Goal: Task Accomplishment & Management: Manage account settings

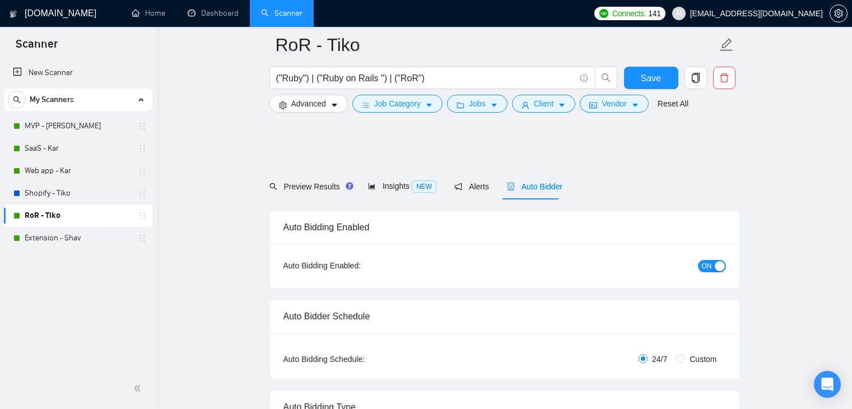
scroll to position [1288, 0]
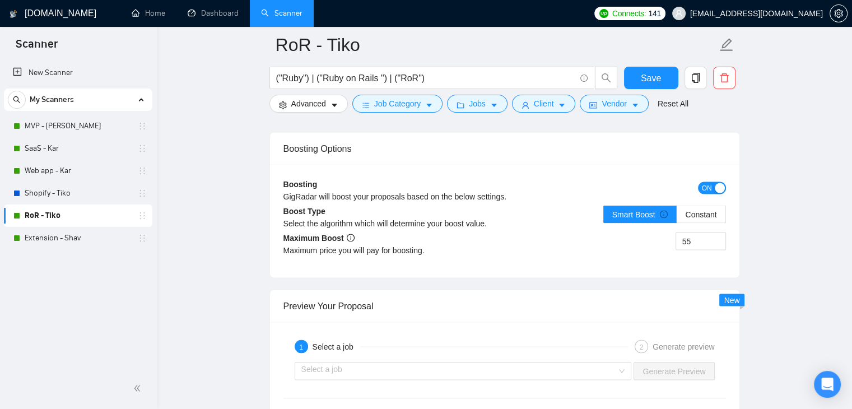
scroll to position [2128, 0]
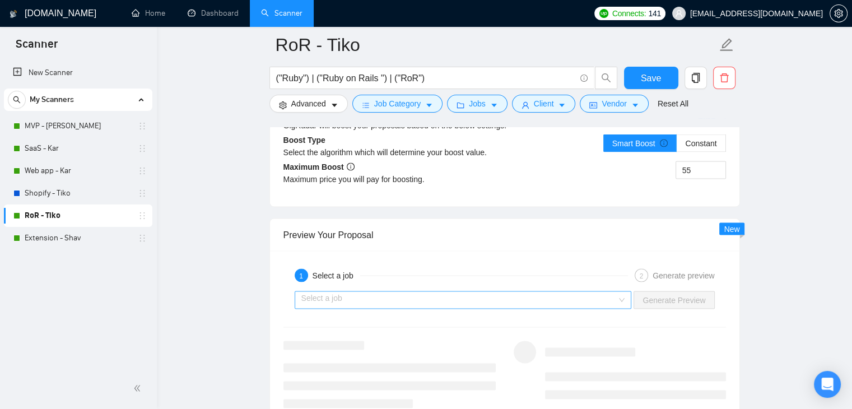
click at [429, 291] on input "search" at bounding box center [459, 299] width 316 height 17
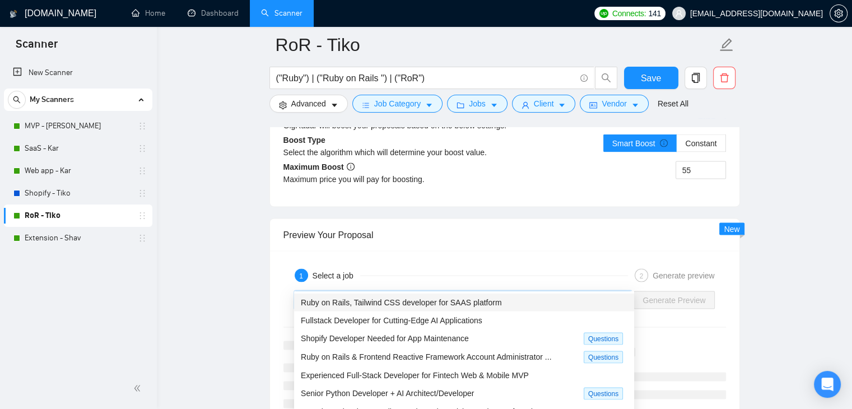
click at [423, 301] on span "Ruby on Rails, Tailwind CSS developer for SAAS platform" at bounding box center [401, 301] width 201 height 9
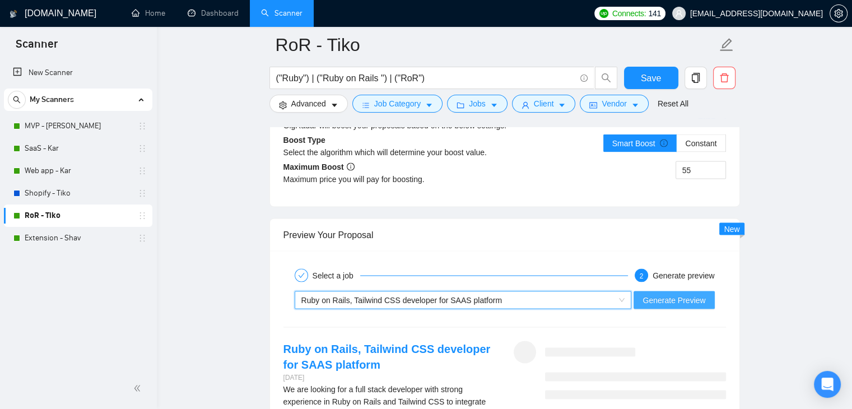
click at [685, 293] on span "Generate Preview" at bounding box center [673, 299] width 63 height 12
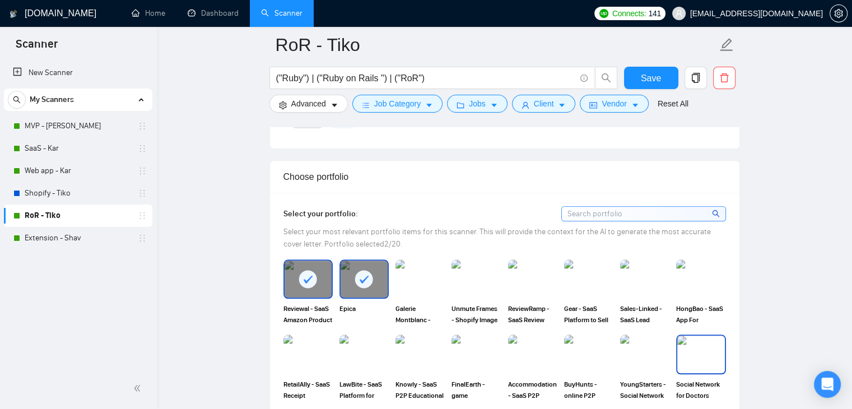
scroll to position [1008, 0]
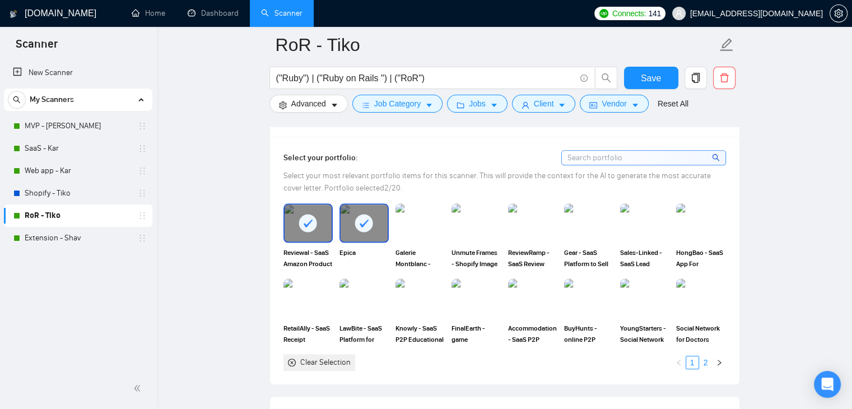
click at [706, 356] on link "2" at bounding box center [706, 362] width 12 height 12
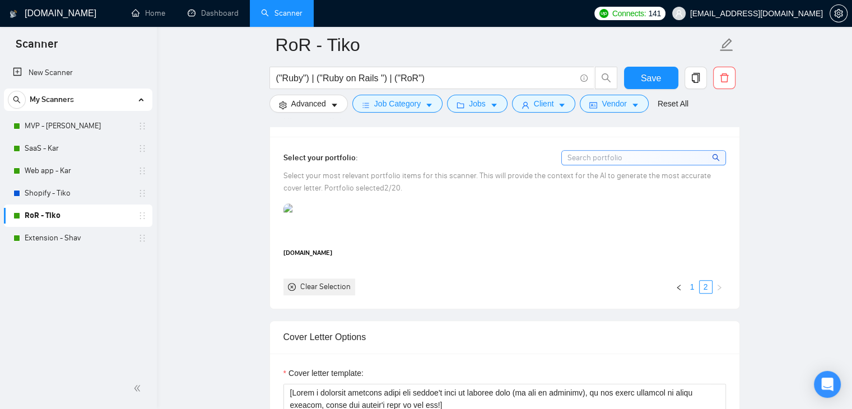
click at [690, 281] on link "1" at bounding box center [692, 287] width 12 height 12
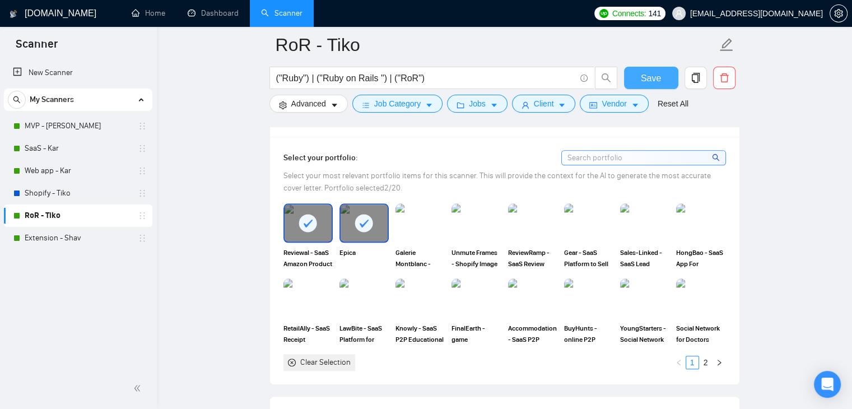
click at [650, 78] on span "Save" at bounding box center [651, 78] width 20 height 14
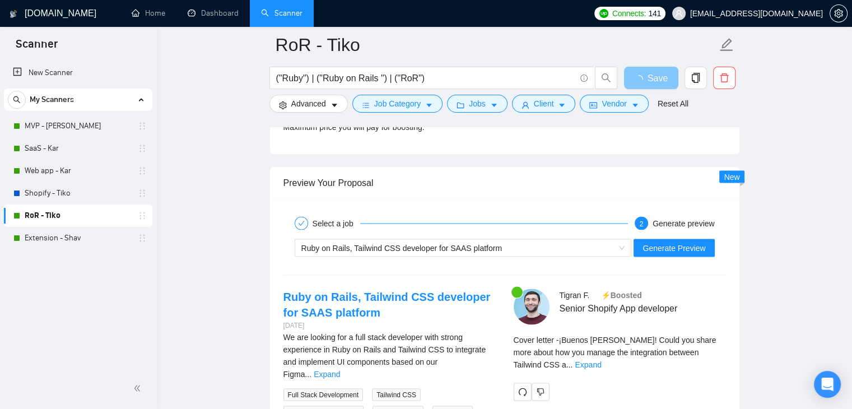
scroll to position [2240, 0]
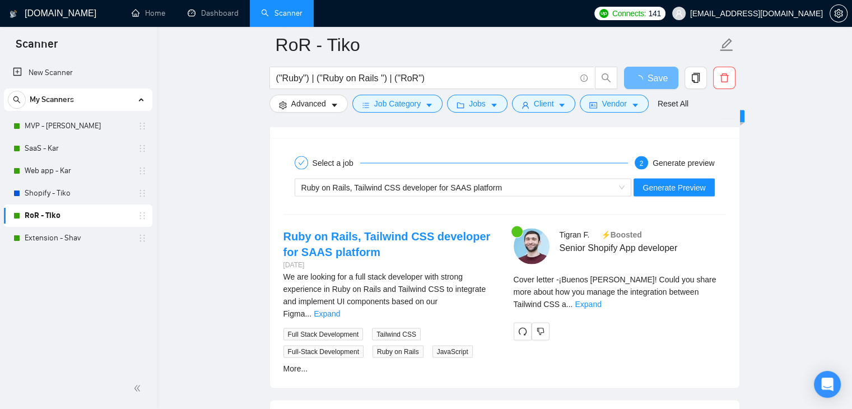
click at [601, 300] on link "Expand" at bounding box center [588, 304] width 26 height 9
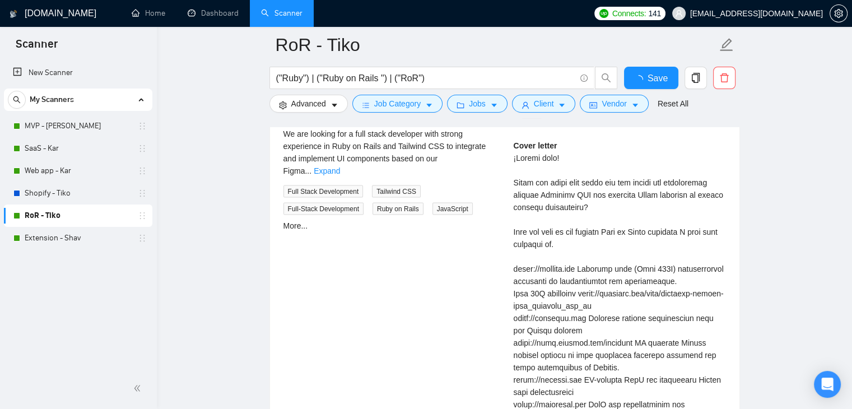
checkbox input "true"
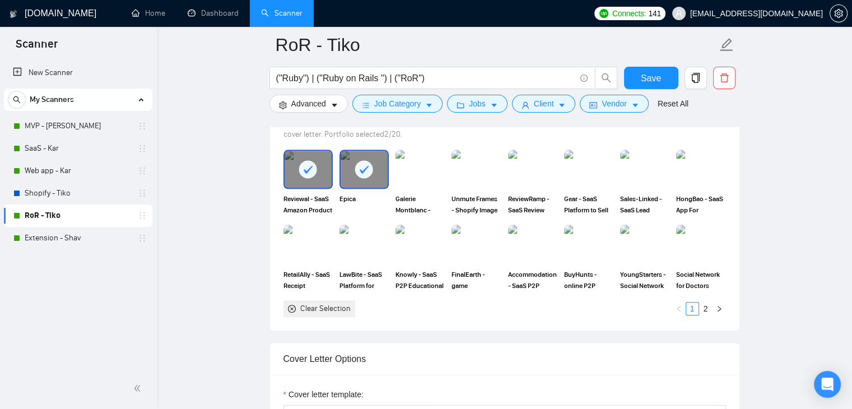
scroll to position [1064, 0]
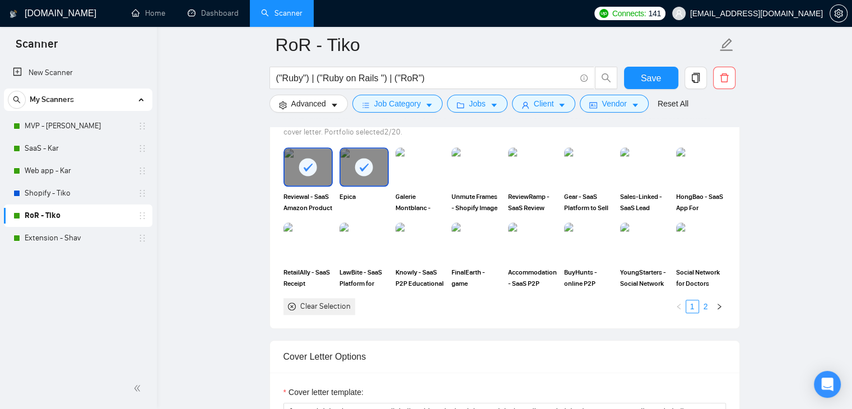
click at [706, 300] on link "2" at bounding box center [706, 306] width 12 height 12
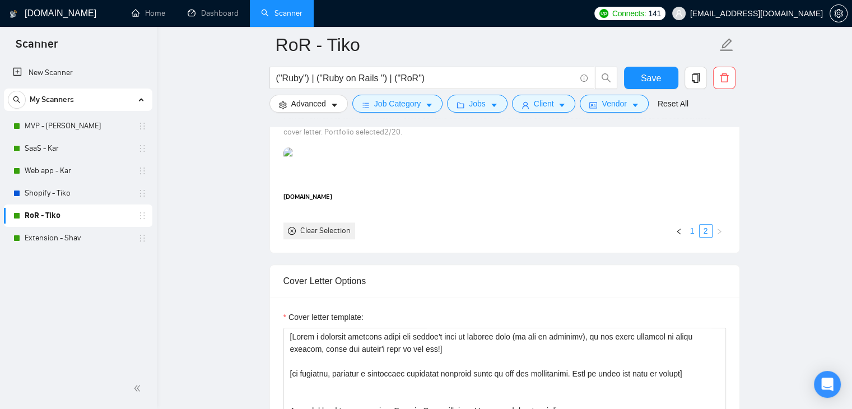
click at [692, 225] on link "1" at bounding box center [692, 231] width 12 height 12
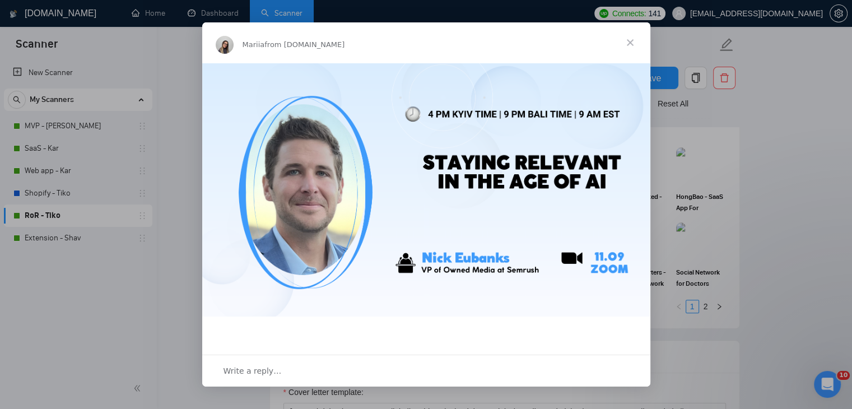
click at [629, 39] on span "Close" at bounding box center [630, 42] width 40 height 40
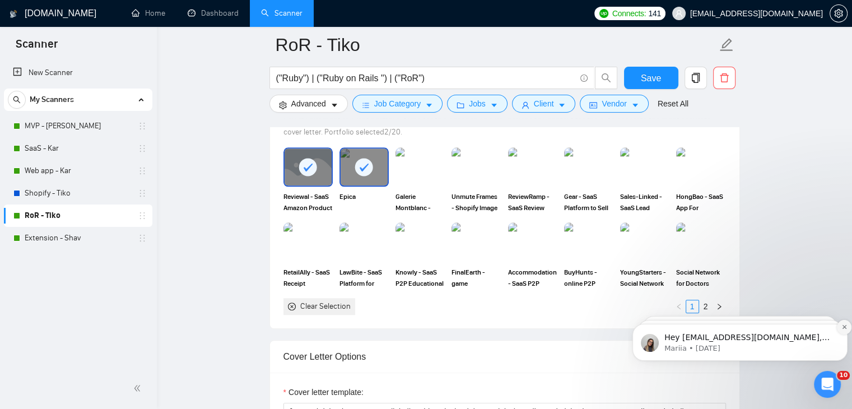
click at [841, 325] on icon "Dismiss notification" at bounding box center [844, 327] width 6 height 6
click at [844, 327] on icon "Dismiss notification" at bounding box center [844, 327] width 4 height 4
click at [844, 327] on icon "Dismiss notification" at bounding box center [843, 326] width 3 height 3
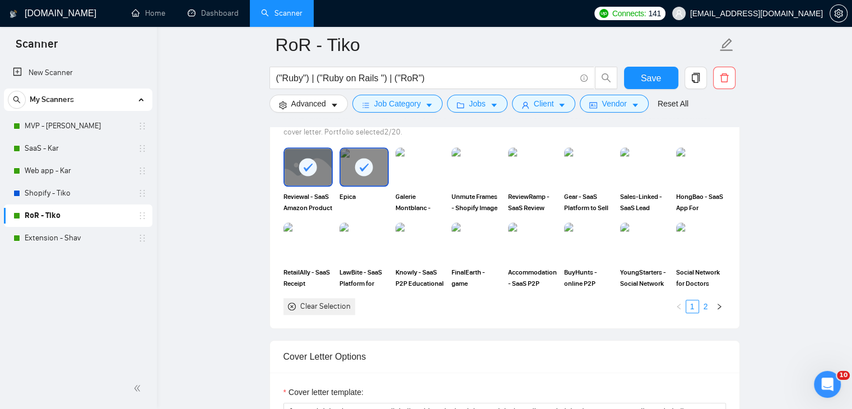
click at [703, 300] on link "2" at bounding box center [706, 306] width 12 height 12
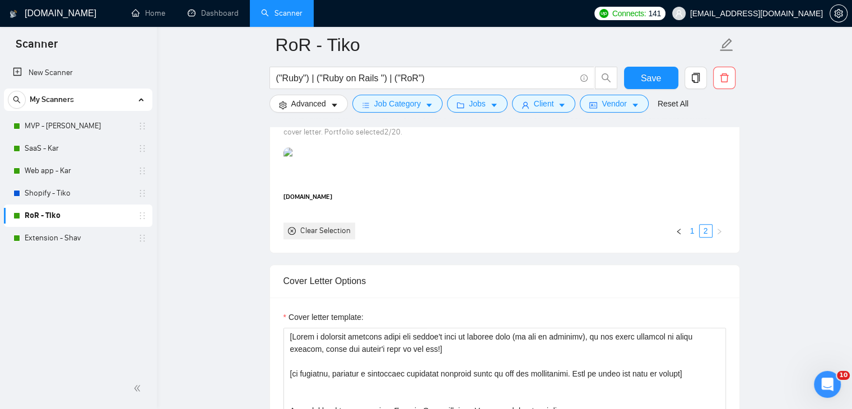
click at [689, 225] on link "1" at bounding box center [692, 231] width 12 height 12
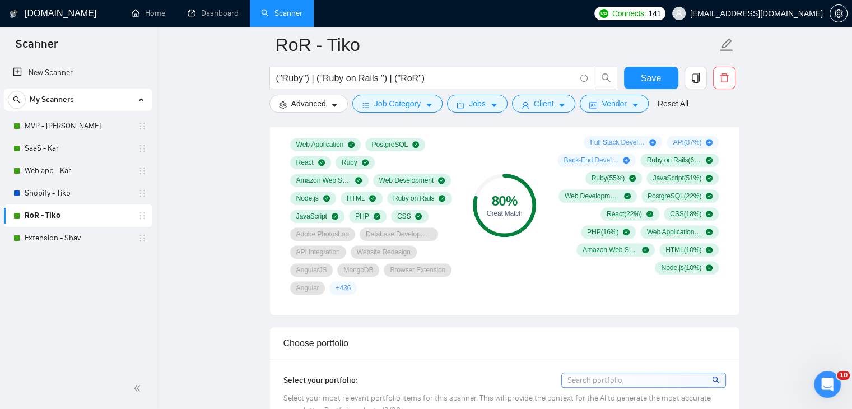
scroll to position [784, 0]
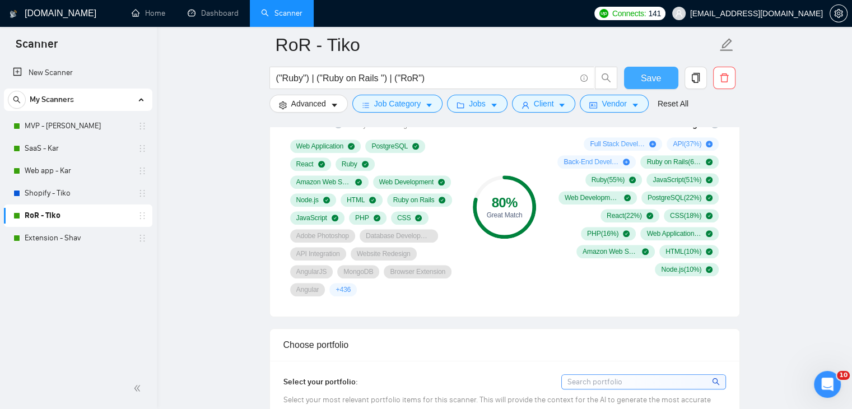
click at [656, 73] on span "Save" at bounding box center [651, 78] width 20 height 14
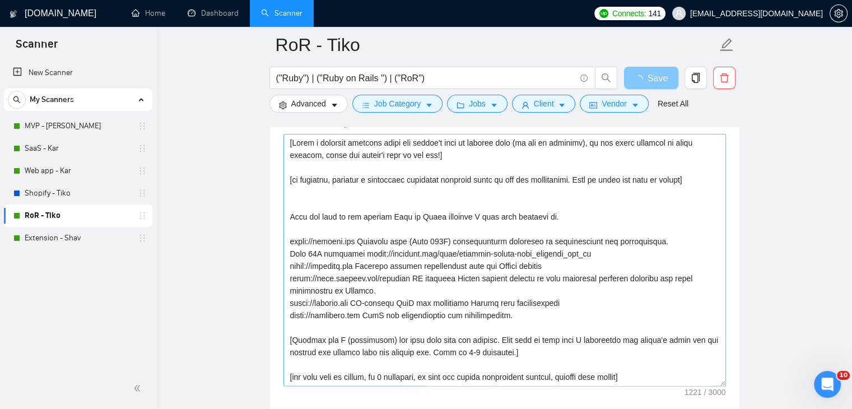
scroll to position [1400, 0]
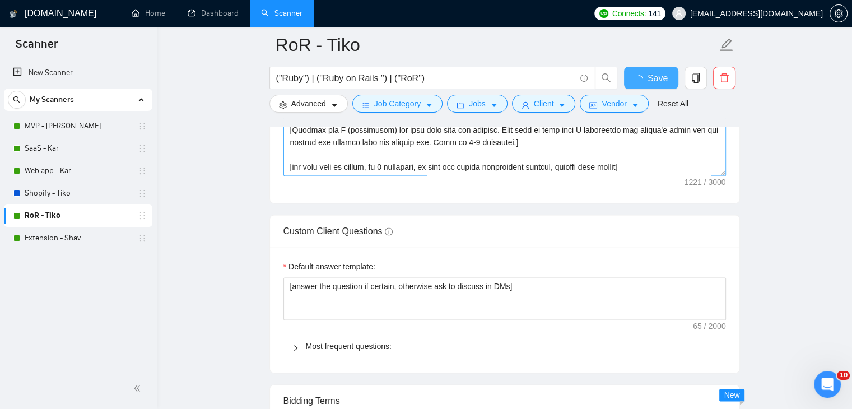
checkbox input "true"
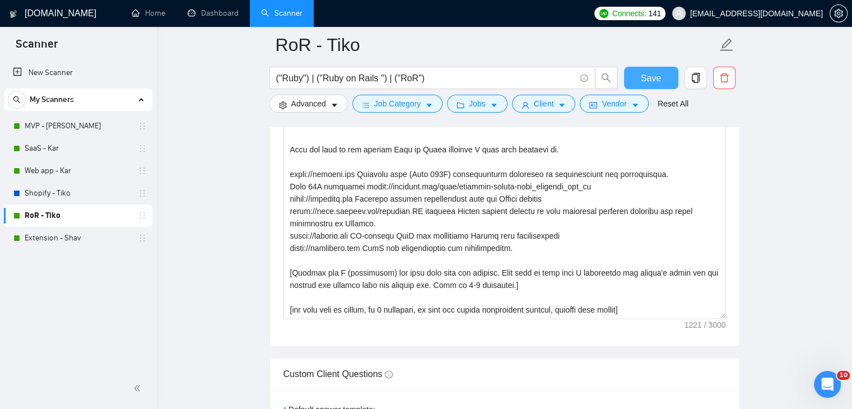
scroll to position [1176, 0]
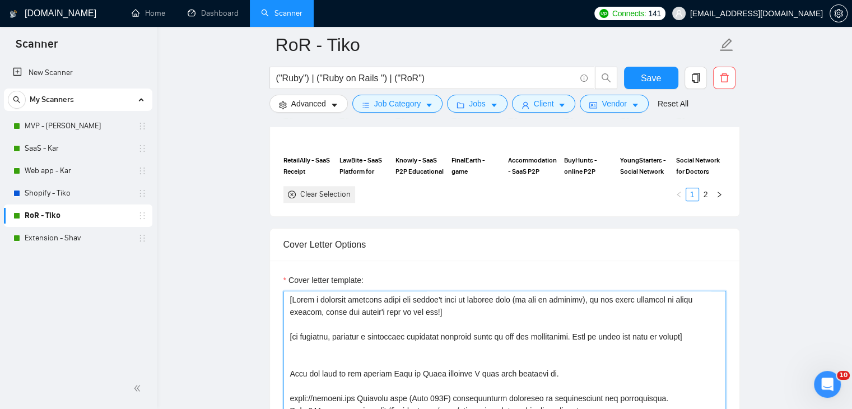
click at [699, 318] on textarea "Cover letter template:" at bounding box center [504, 417] width 442 height 252
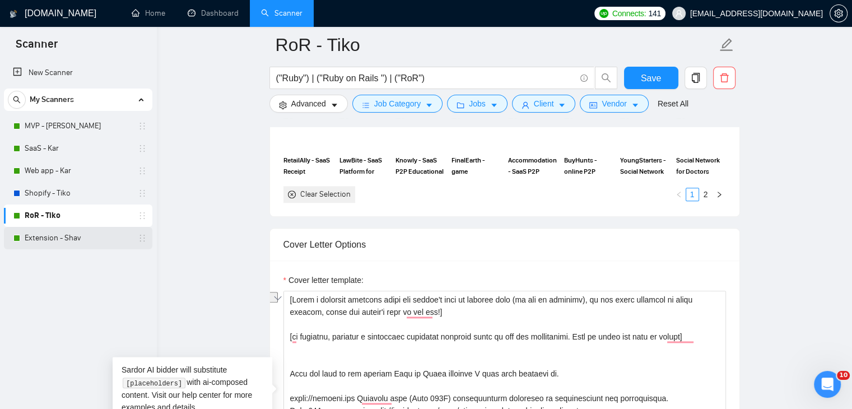
click at [100, 236] on link "Extension - Shav" at bounding box center [78, 238] width 106 height 22
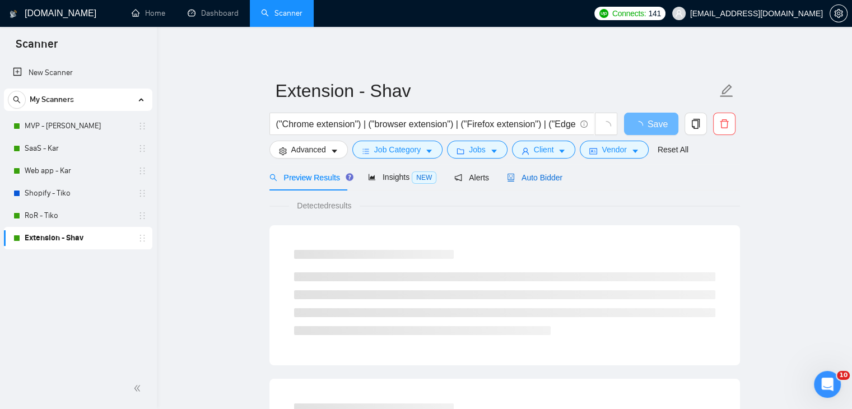
click at [529, 173] on span "Auto Bidder" at bounding box center [534, 177] width 55 height 9
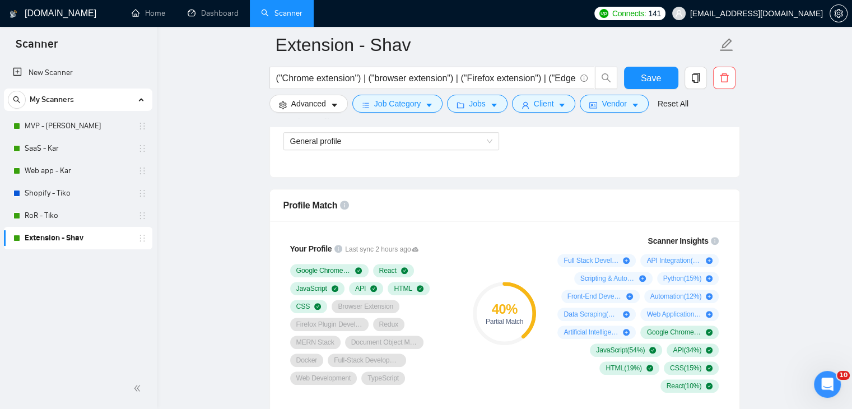
scroll to position [672, 0]
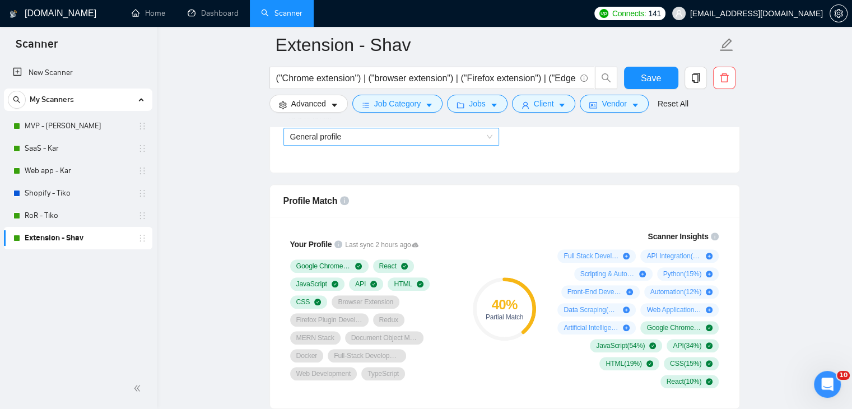
click at [450, 141] on span "General profile" at bounding box center [391, 136] width 202 height 17
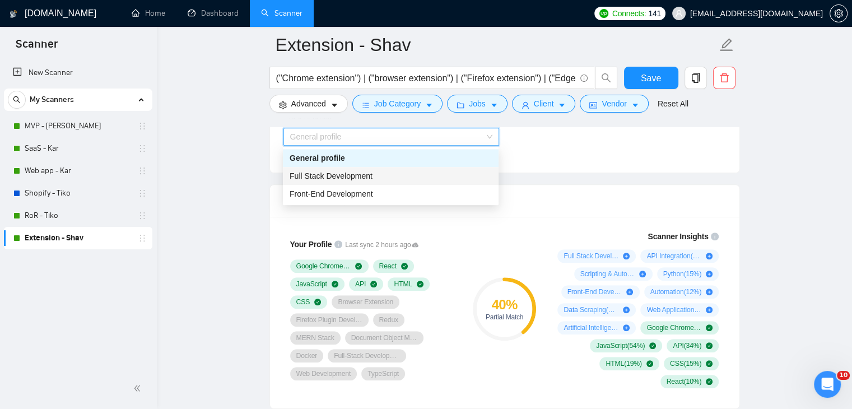
click at [407, 171] on div "Full Stack Development" at bounding box center [391, 176] width 202 height 12
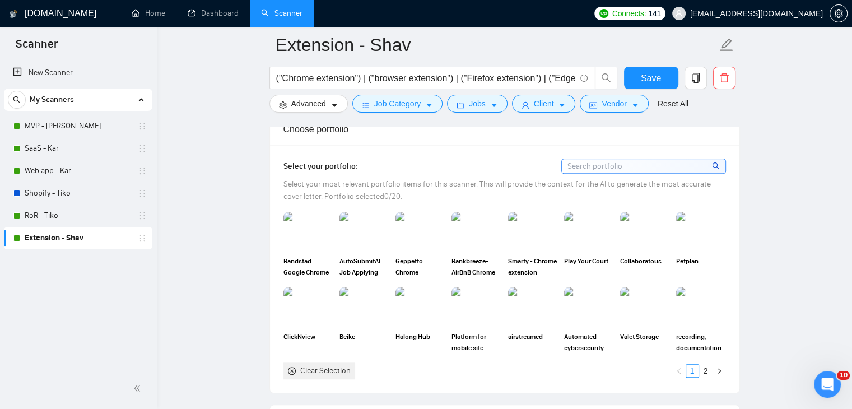
scroll to position [1008, 0]
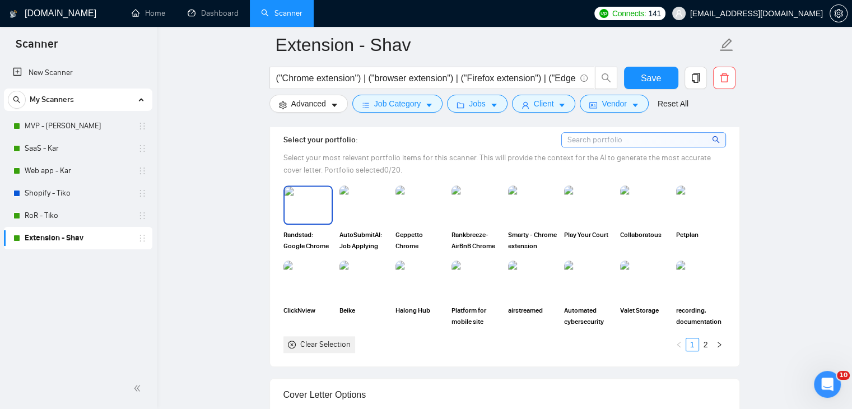
click at [310, 212] on img at bounding box center [308, 205] width 47 height 37
click at [363, 211] on img at bounding box center [364, 205] width 47 height 37
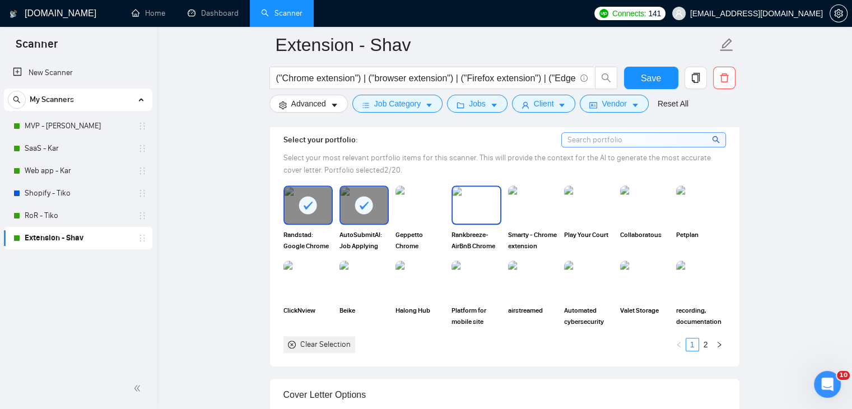
click at [464, 207] on img at bounding box center [476, 205] width 47 height 37
click at [512, 207] on img at bounding box center [532, 205] width 47 height 37
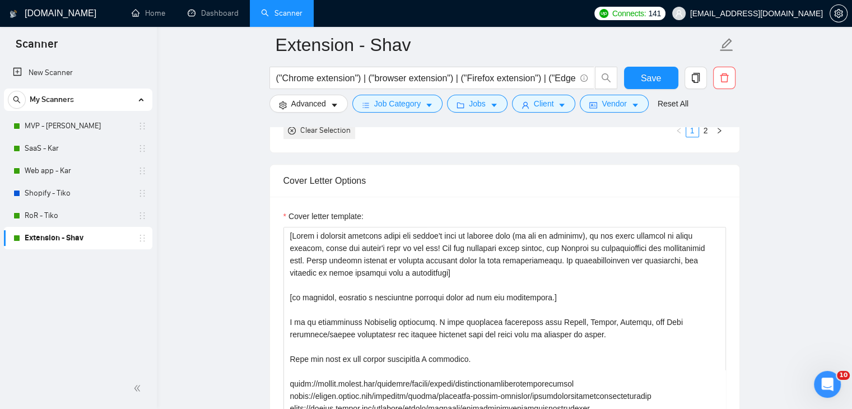
scroll to position [1232, 0]
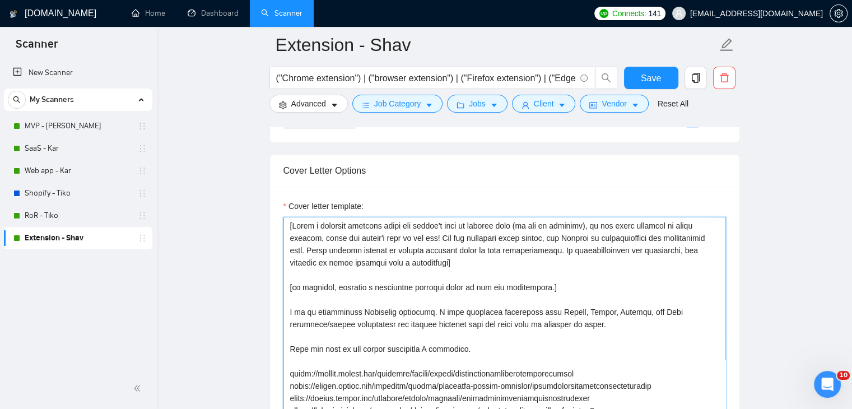
click at [572, 287] on textarea "Cover letter template:" at bounding box center [504, 343] width 442 height 252
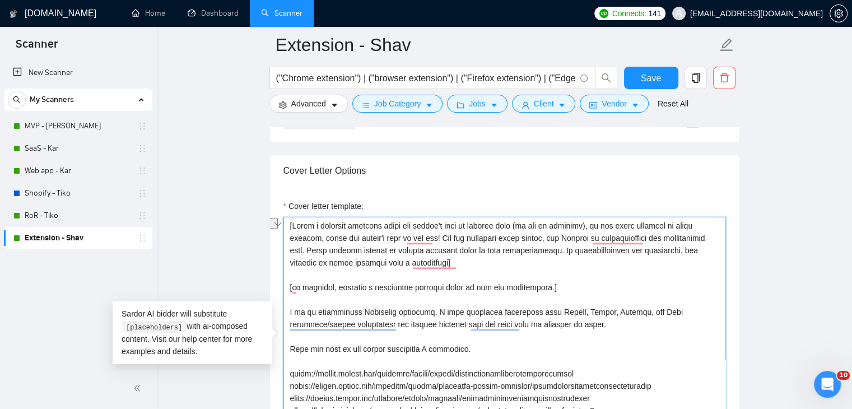
paste textarea "technical question based on the job description. Keep it short and easy to answ…"
type textarea "[Write a personal greeting using the client's name or company name (if any is p…"
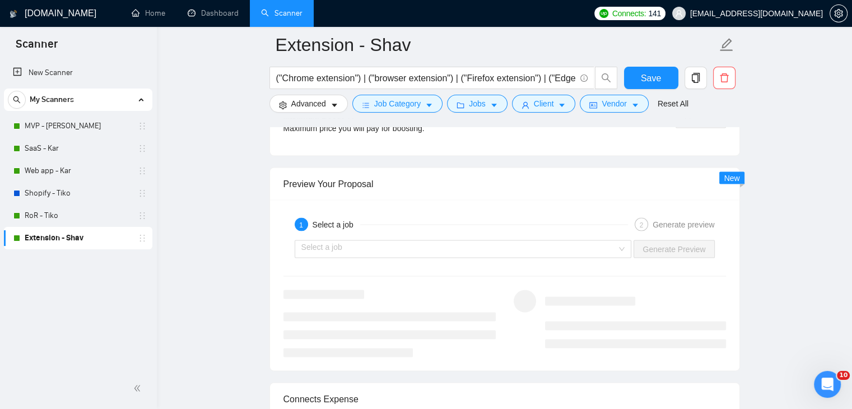
scroll to position [2184, 0]
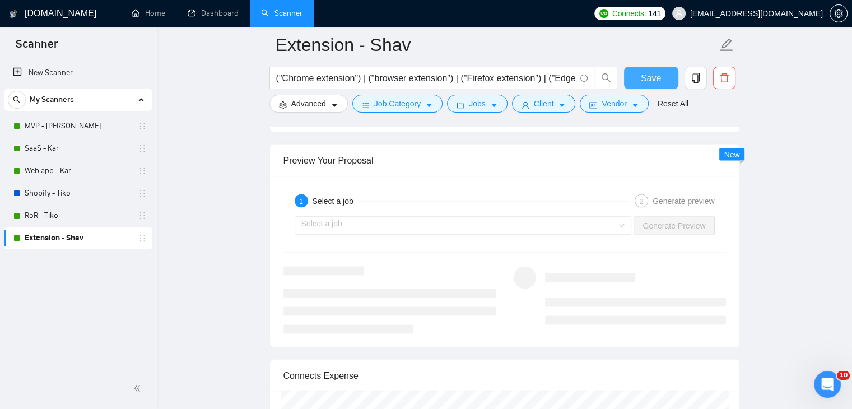
click at [642, 78] on span "Save" at bounding box center [651, 78] width 20 height 14
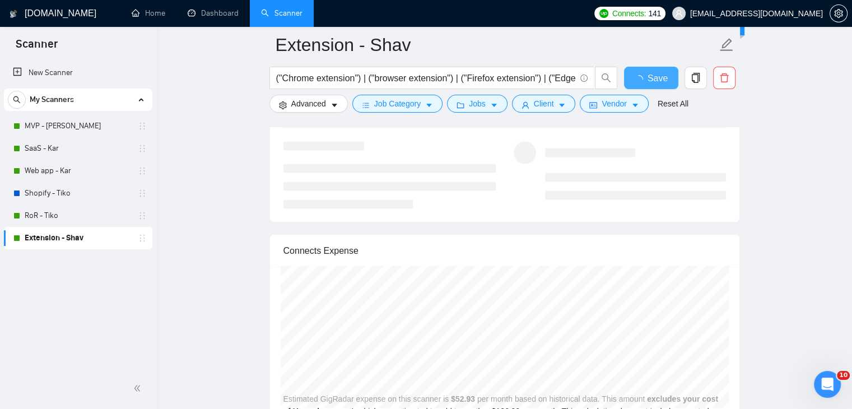
checkbox input "true"
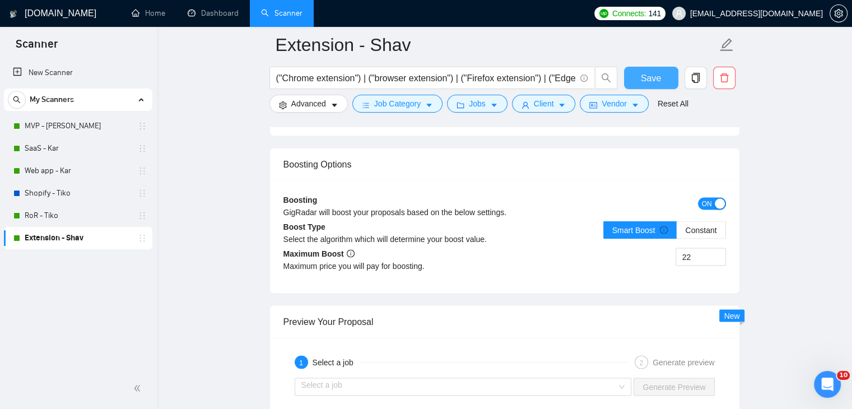
scroll to position [2248, 0]
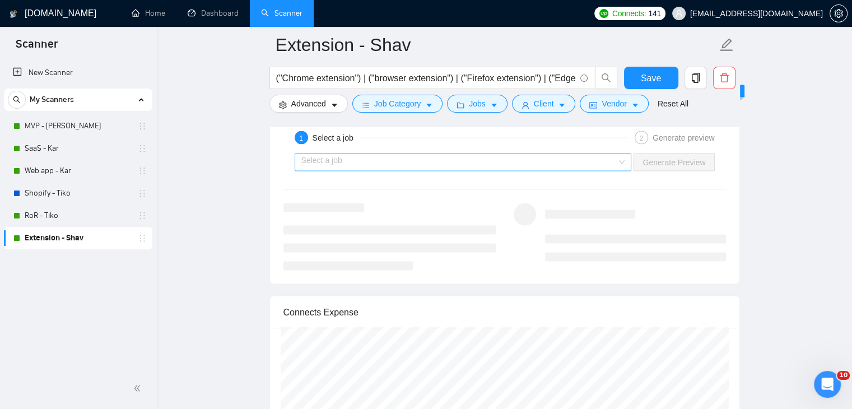
click at [560, 162] on input "search" at bounding box center [459, 162] width 316 height 17
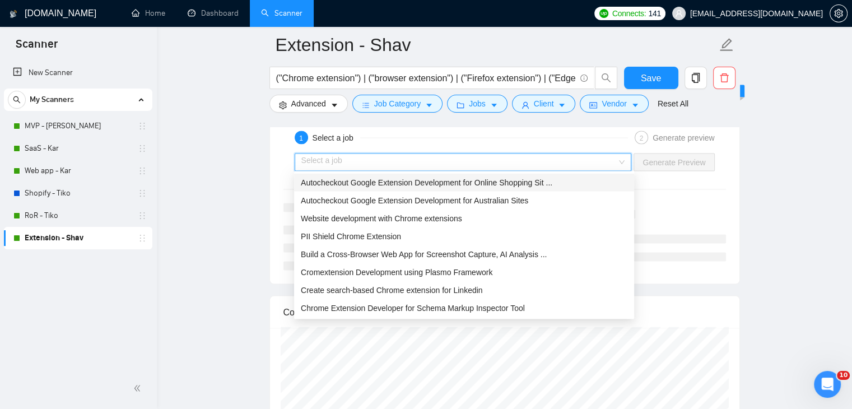
click at [529, 185] on span "Autocheckout Google Extension Development for Online Shopping Sit ..." at bounding box center [426, 182] width 251 height 9
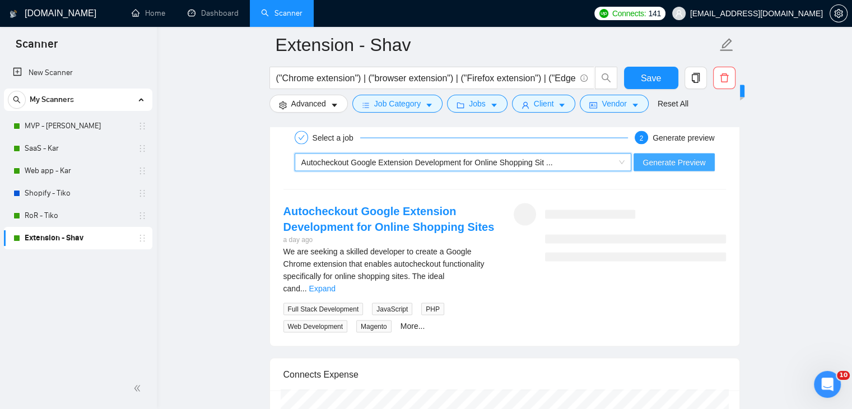
click at [652, 153] on button "Generate Preview" at bounding box center [673, 162] width 81 height 18
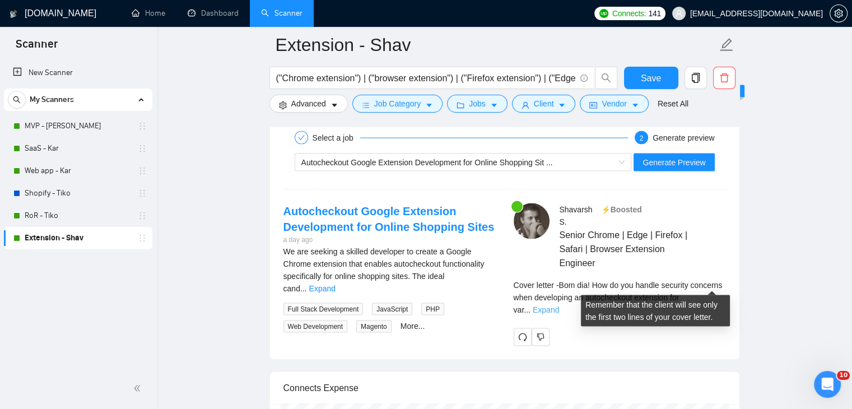
click at [559, 305] on link "Expand" at bounding box center [546, 309] width 26 height 9
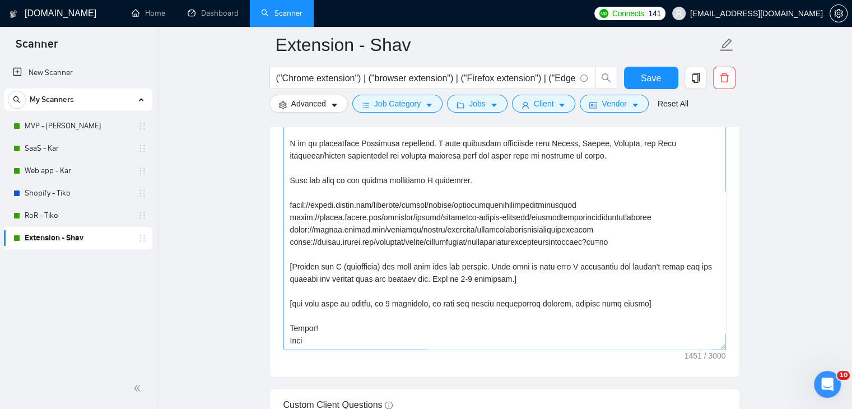
scroll to position [1184, 0]
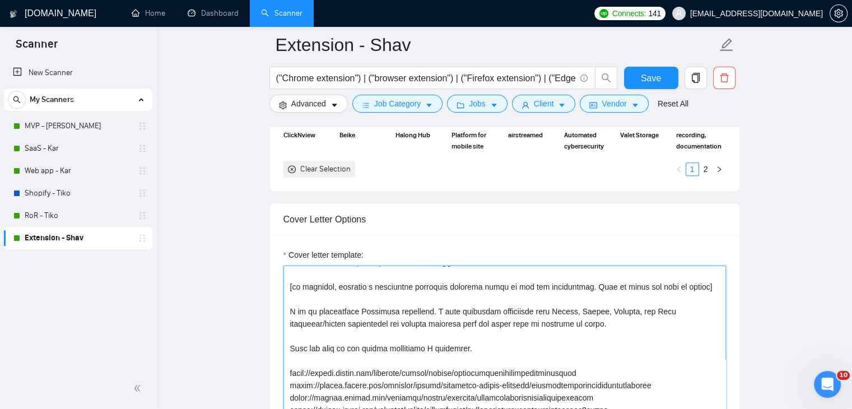
click at [470, 284] on textarea "Cover letter template:" at bounding box center [504, 391] width 442 height 252
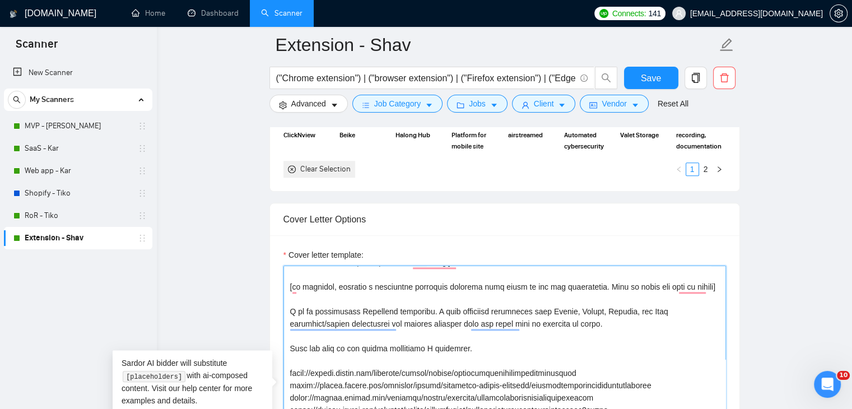
scroll to position [49, 0]
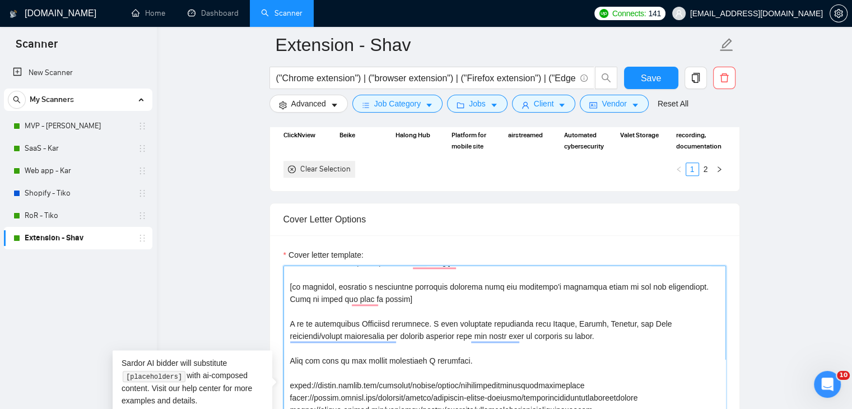
type textarea "[Write a personal greeting using the client's name or company name (if any is p…"
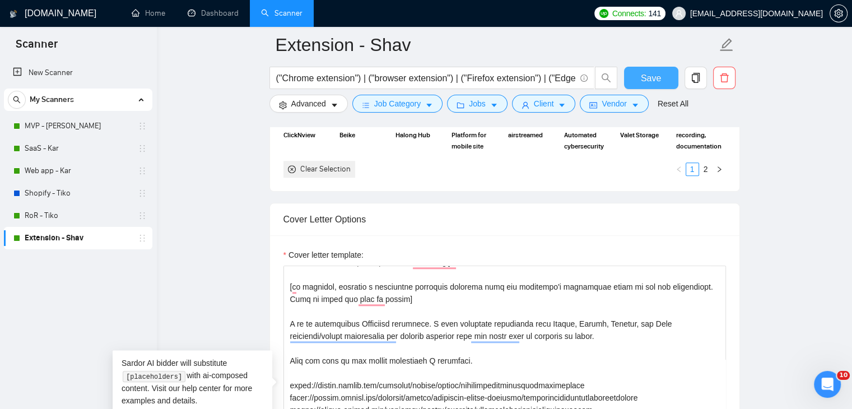
click at [659, 78] on span "Save" at bounding box center [651, 78] width 20 height 14
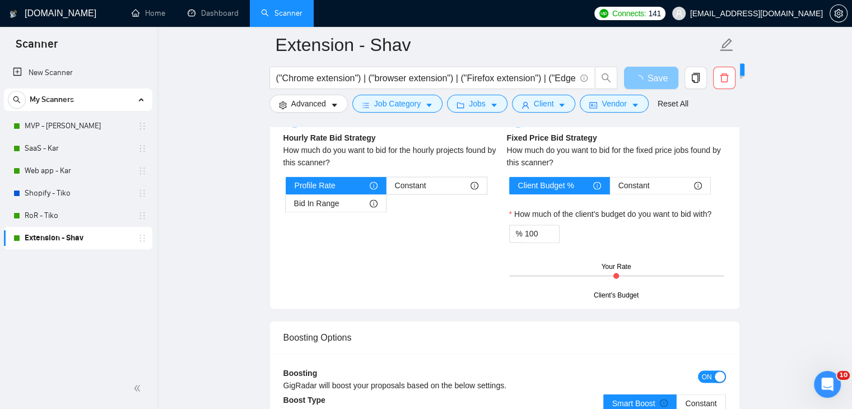
scroll to position [1968, 0]
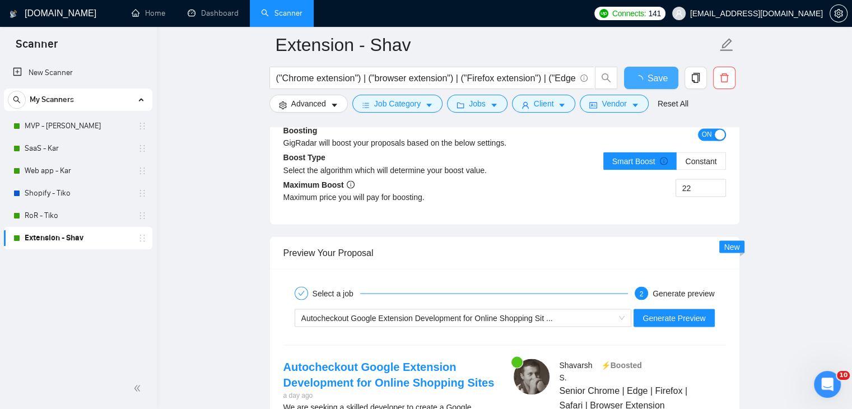
checkbox input "true"
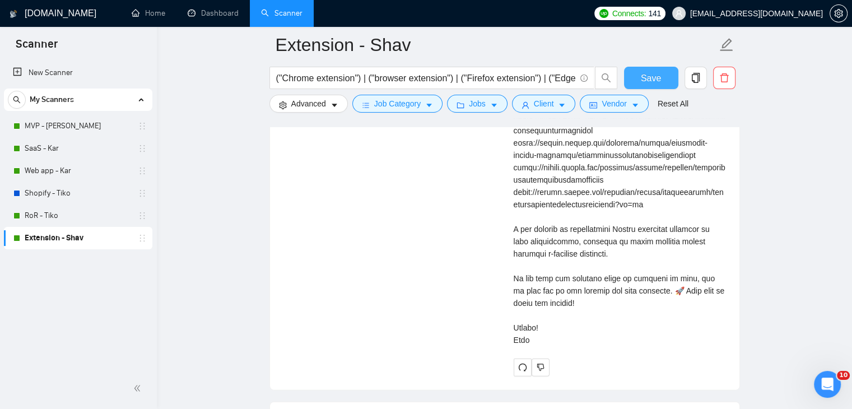
scroll to position [2808, 0]
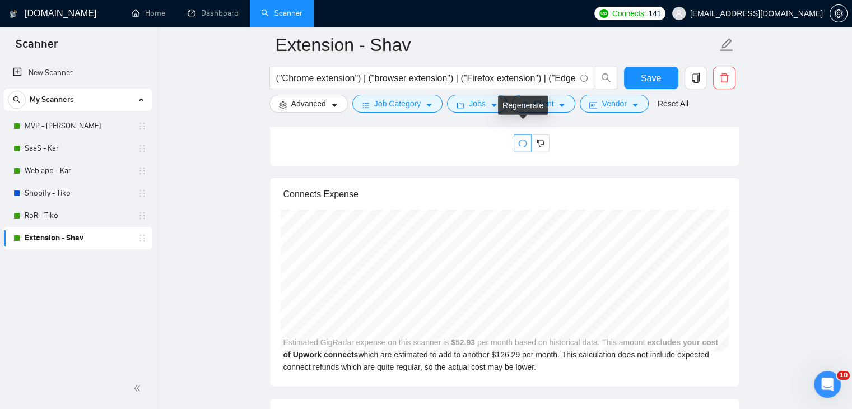
click at [520, 139] on icon "redo" at bounding box center [522, 143] width 9 height 9
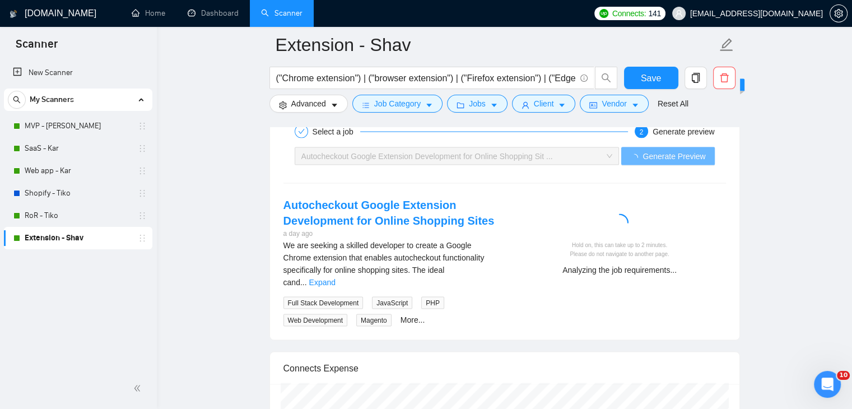
scroll to position [2304, 0]
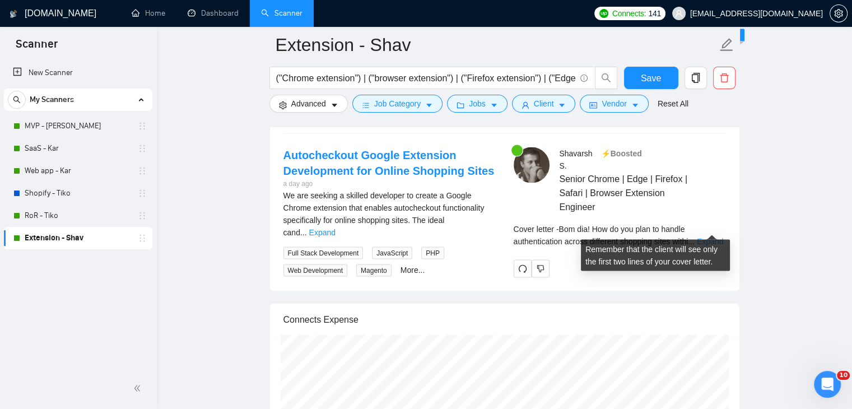
click at [704, 237] on link "Expand" at bounding box center [710, 241] width 26 height 9
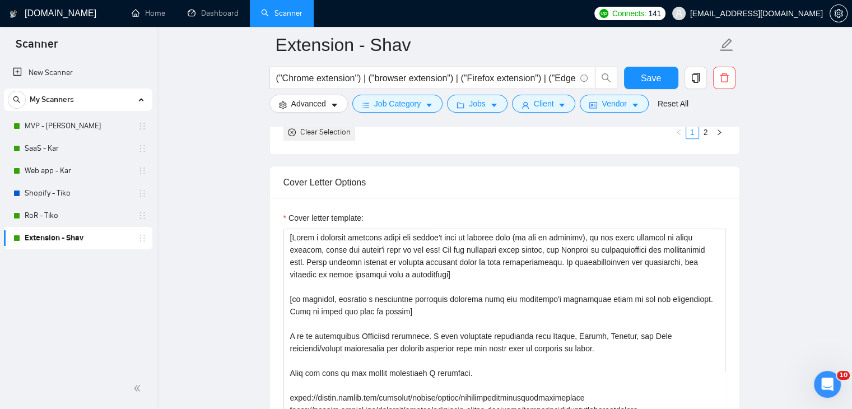
scroll to position [1240, 0]
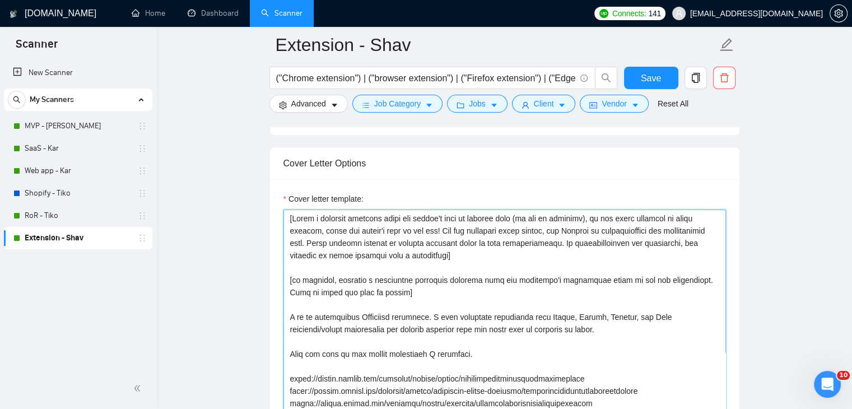
click at [478, 276] on textarea "Cover letter template:" at bounding box center [504, 335] width 442 height 252
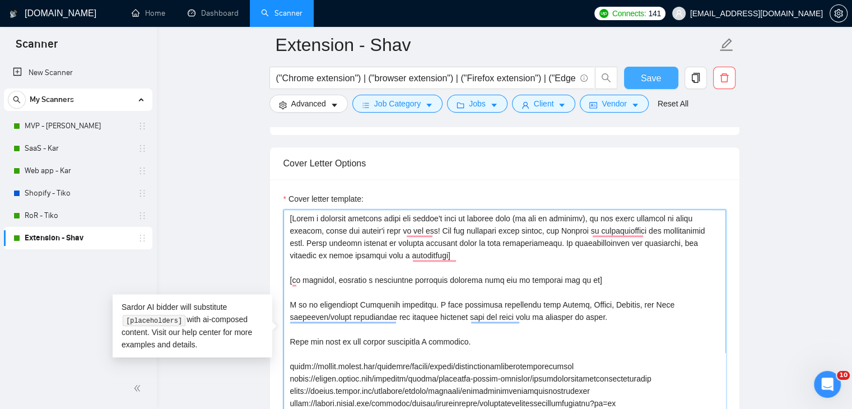
type textarea "[Write a personal greeting using the client's name or company name (if any is p…"
click at [659, 72] on span "Save" at bounding box center [651, 78] width 20 height 14
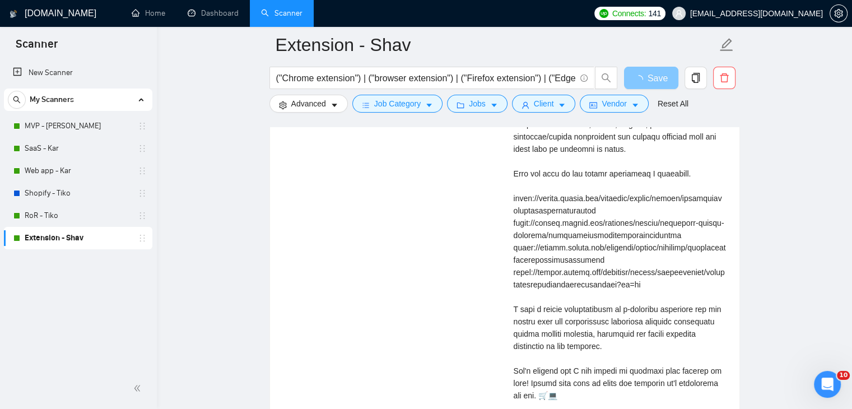
scroll to position [2584, 0]
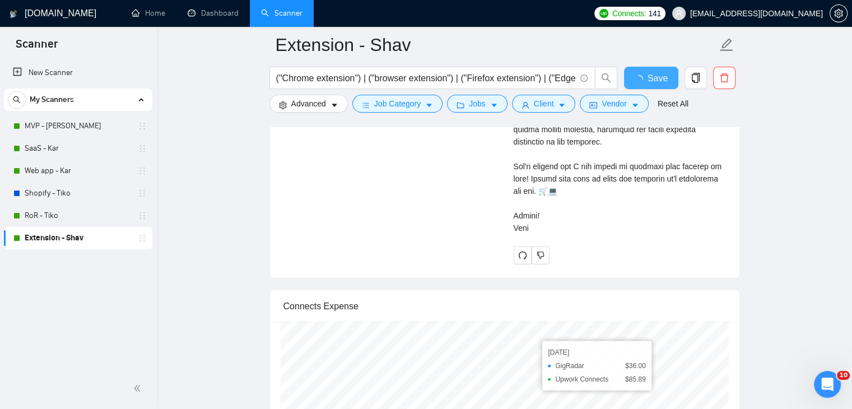
checkbox input "true"
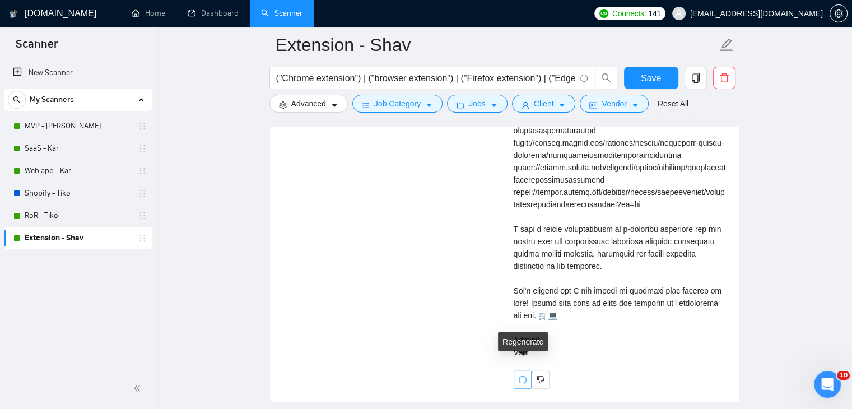
click at [522, 375] on icon "redo" at bounding box center [522, 379] width 9 height 9
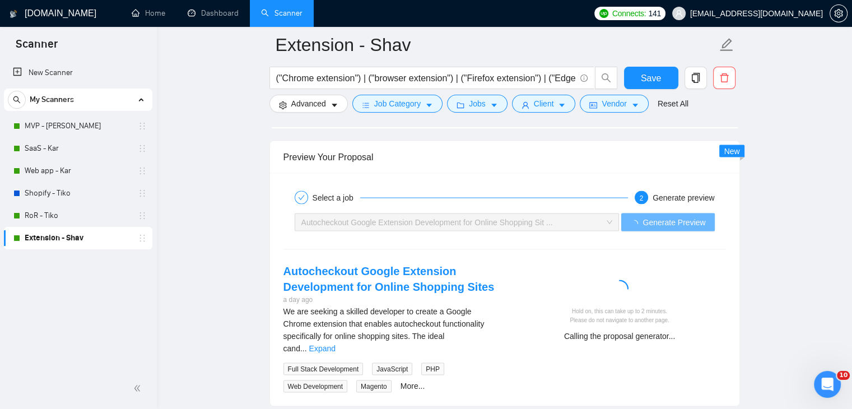
scroll to position [2248, 0]
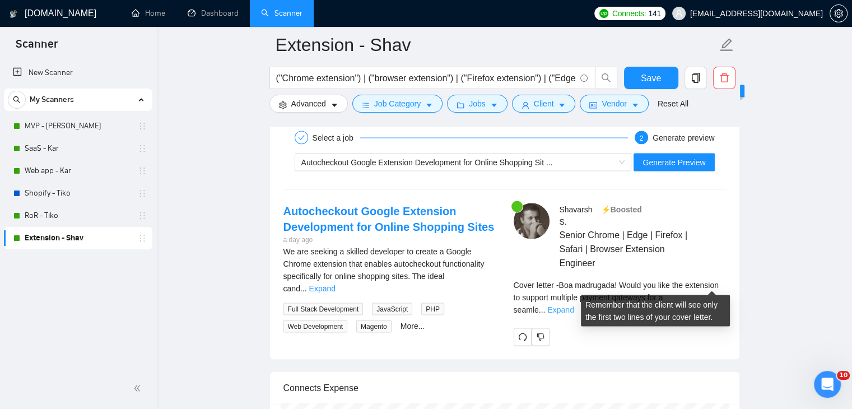
click at [574, 305] on link "Expand" at bounding box center [560, 309] width 26 height 9
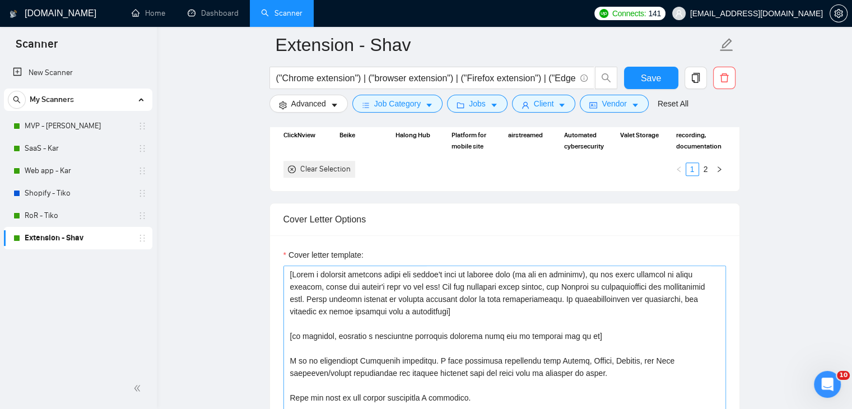
scroll to position [49, 0]
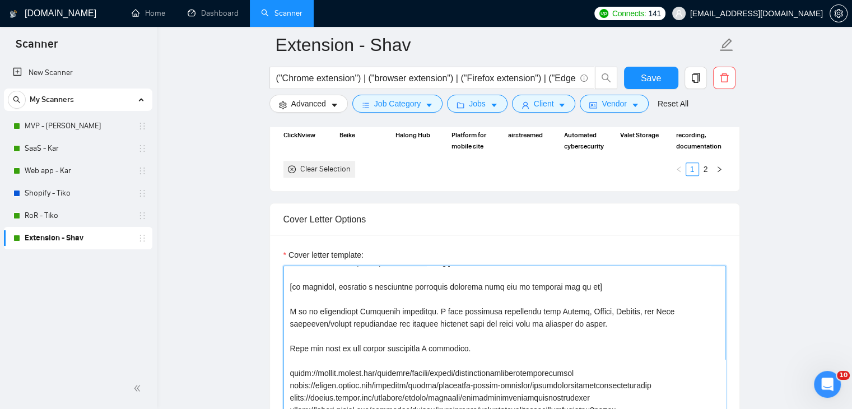
click at [618, 285] on textarea "Cover letter template:" at bounding box center [504, 391] width 442 height 252
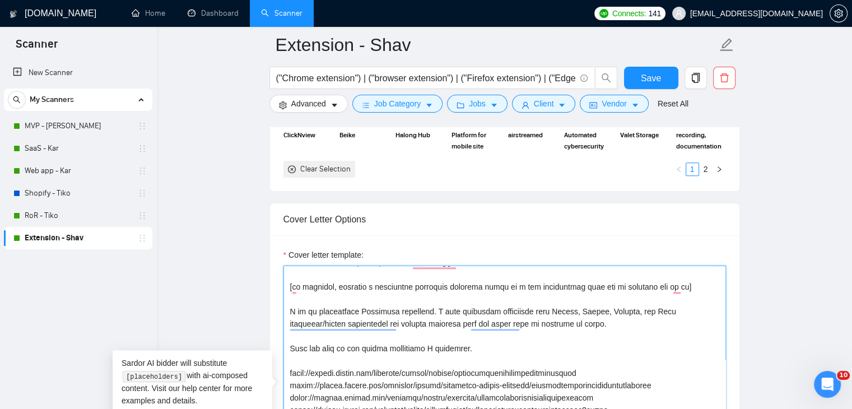
click at [645, 294] on textarea "Cover letter template:" at bounding box center [504, 391] width 442 height 252
click at [511, 285] on textarea "Cover letter template:" at bounding box center [504, 391] width 442 height 252
type textarea "[Write a personal greeting using the client's name or company name (if any is p…"
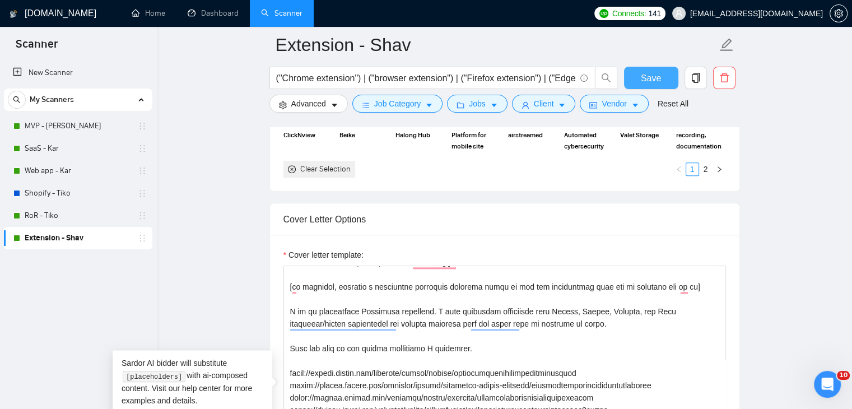
click at [655, 74] on span "Save" at bounding box center [651, 78] width 20 height 14
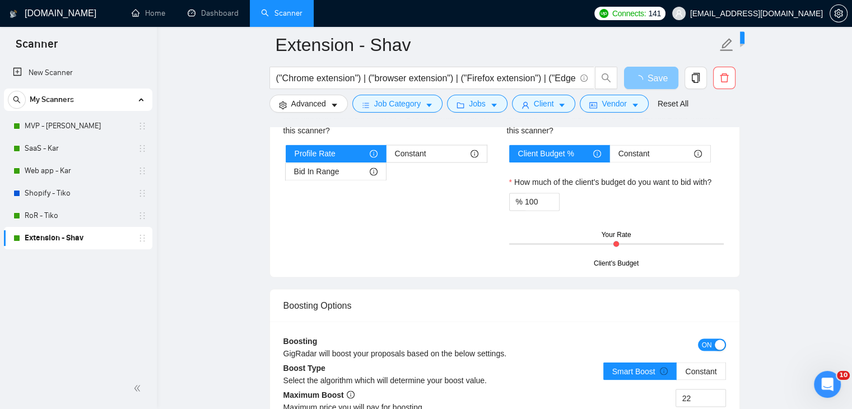
scroll to position [2023, 0]
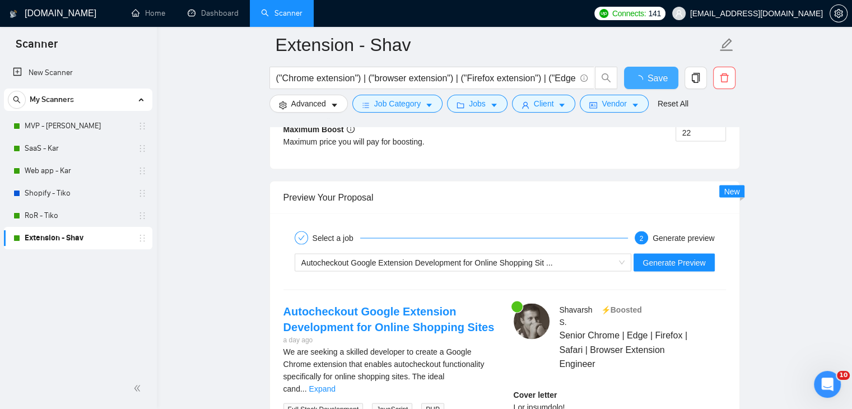
checkbox input "true"
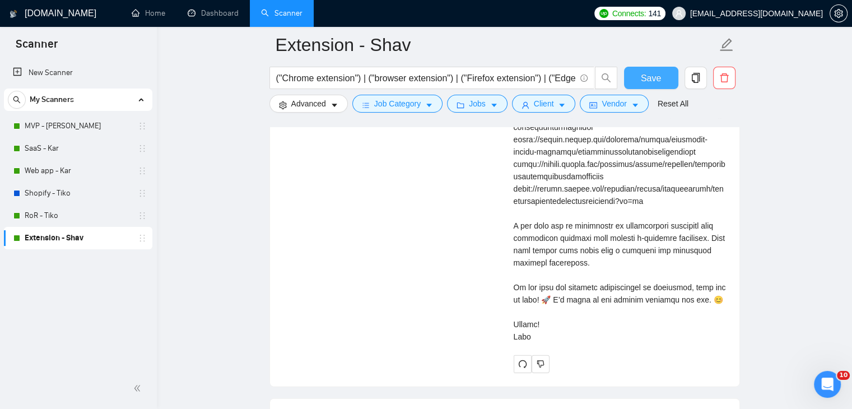
scroll to position [2640, 0]
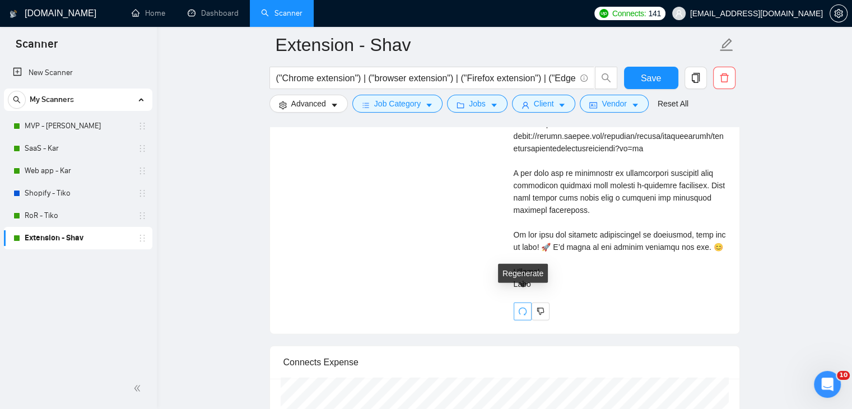
click at [524, 307] on icon "redo" at bounding box center [522, 311] width 9 height 9
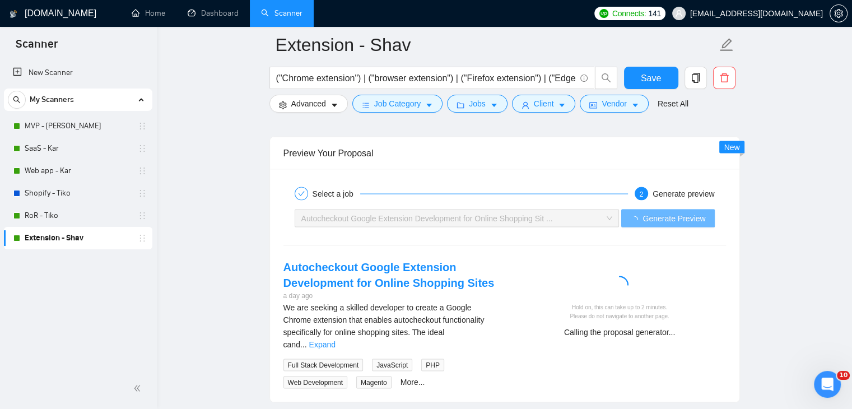
scroll to position [2248, 0]
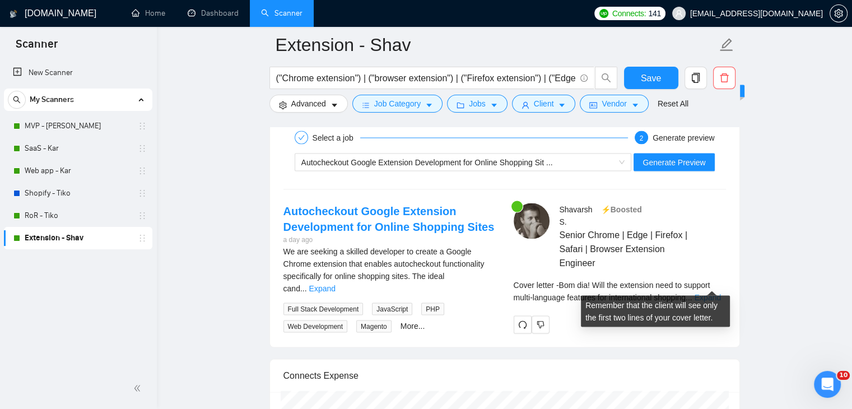
click at [703, 293] on link "Expand" at bounding box center [708, 297] width 26 height 9
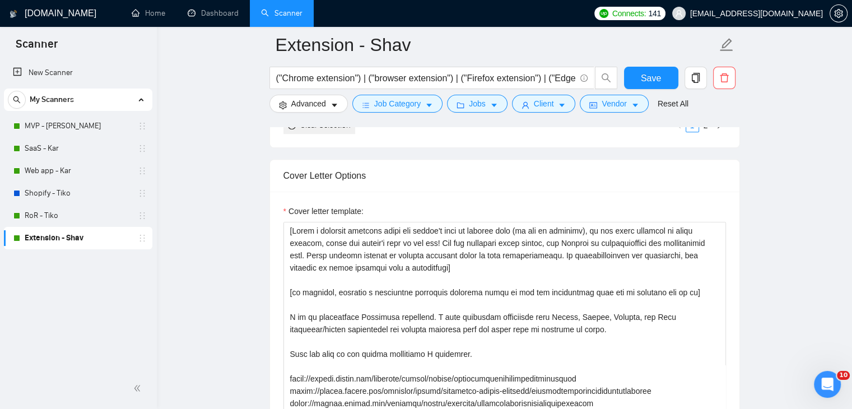
scroll to position [1240, 0]
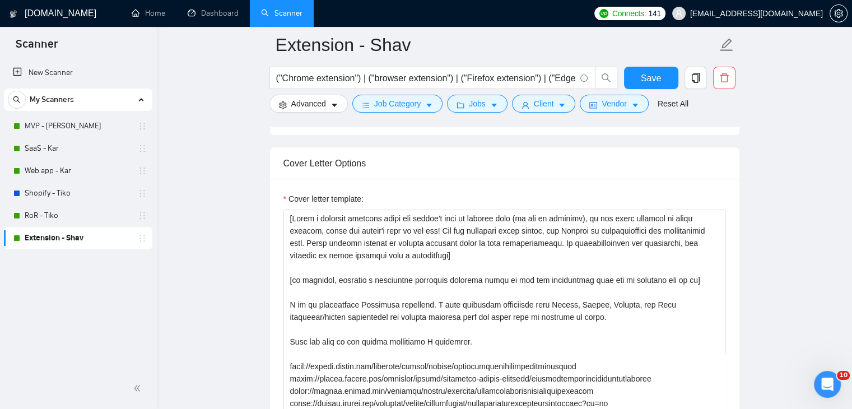
drag, startPoint x: 90, startPoint y: 125, endPoint x: 521, endPoint y: 182, distance: 435.6
click at [90, 125] on link "MVP - [PERSON_NAME]" at bounding box center [78, 126] width 106 height 22
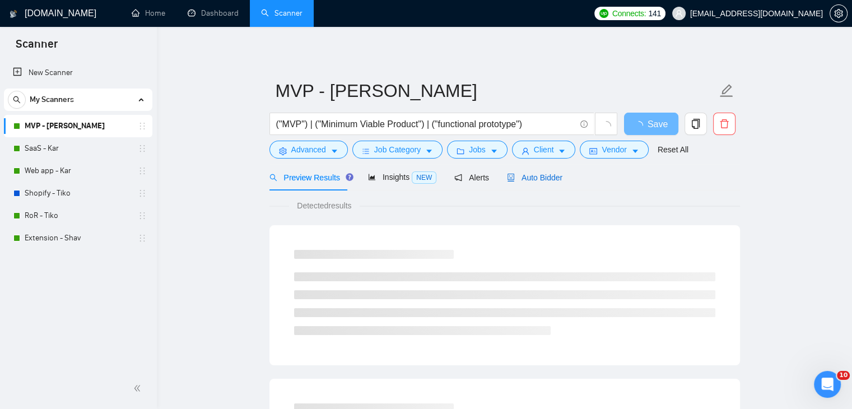
click at [535, 178] on span "Auto Bidder" at bounding box center [534, 177] width 55 height 9
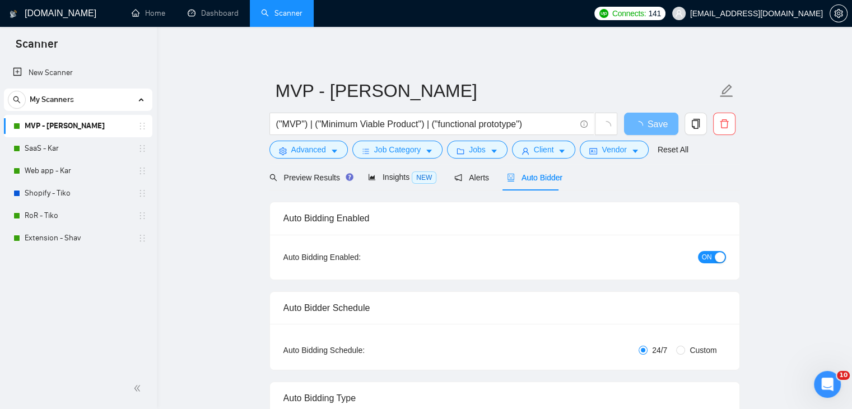
checkbox input "true"
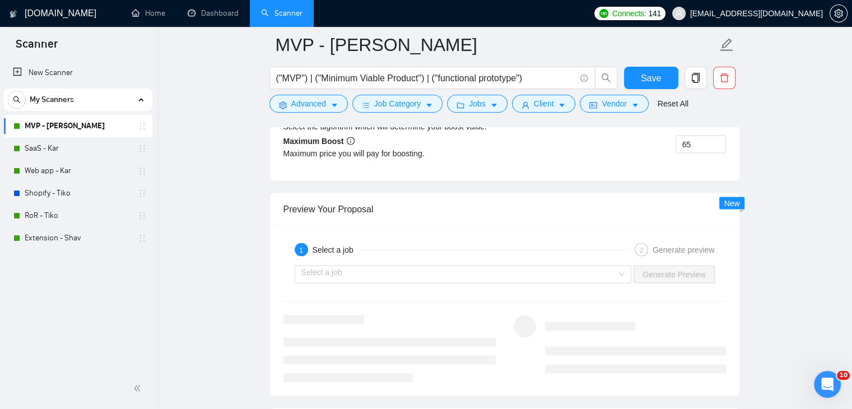
scroll to position [2184, 0]
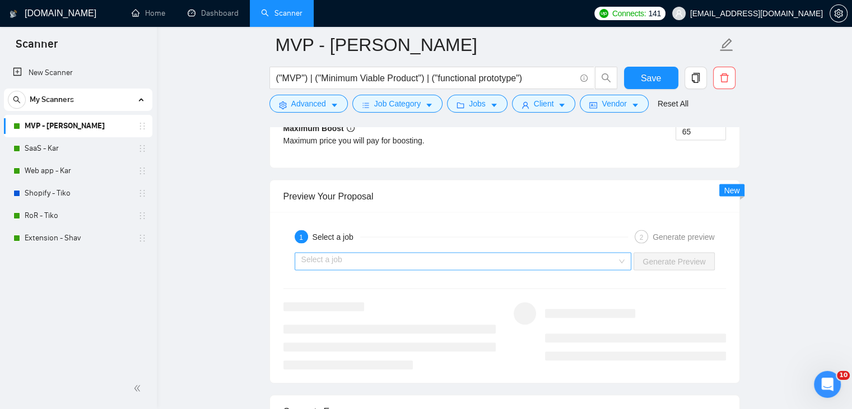
click at [518, 253] on input "search" at bounding box center [459, 261] width 316 height 17
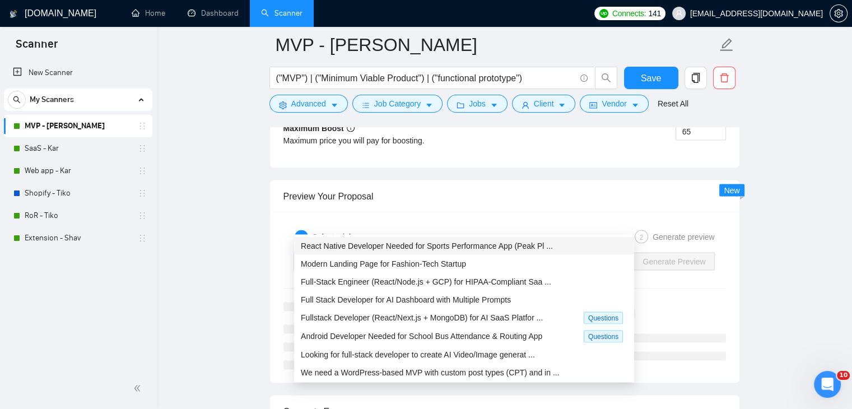
click at [491, 246] on span "React Native Developer Needed for Sports Performance App (Peak Pl ..." at bounding box center [427, 245] width 252 height 9
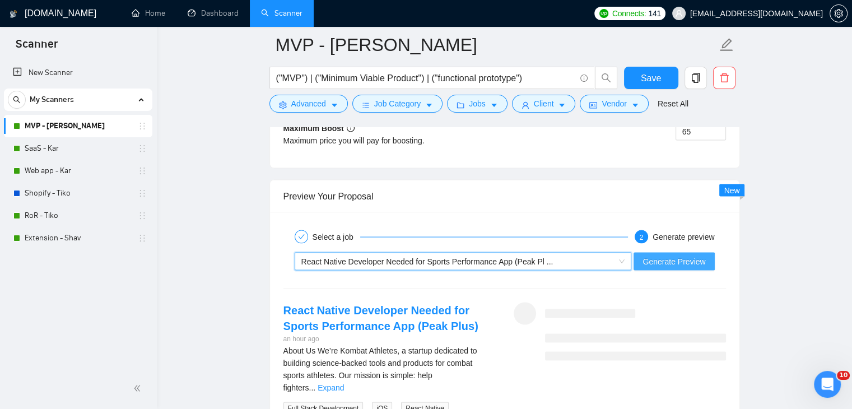
click at [663, 255] on span "Generate Preview" at bounding box center [673, 261] width 63 height 12
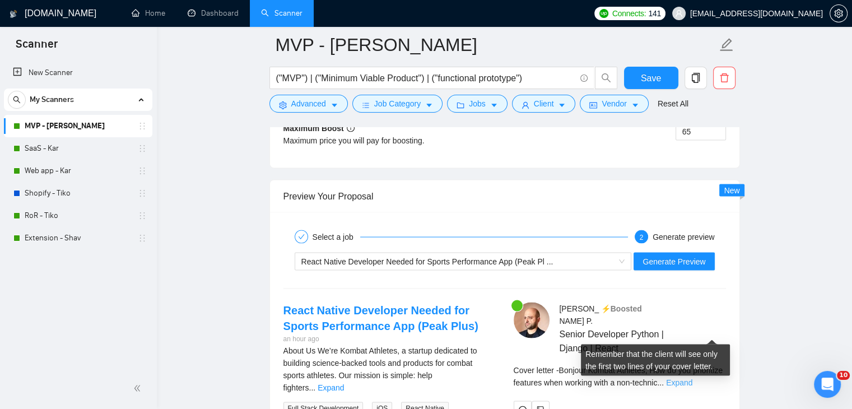
click at [692, 378] on link "Expand" at bounding box center [679, 382] width 26 height 9
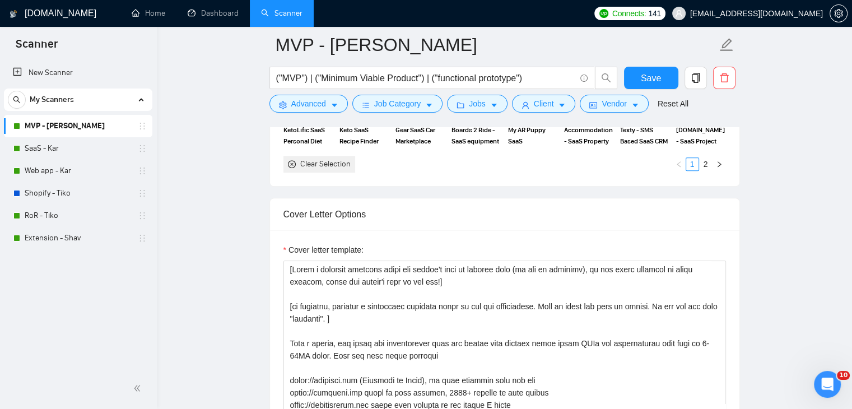
scroll to position [1232, 0]
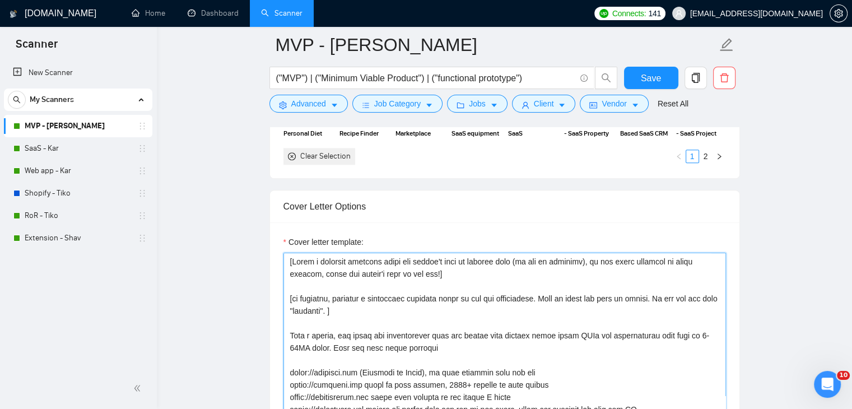
click at [287, 259] on textarea "Cover letter template:" at bounding box center [504, 379] width 442 height 252
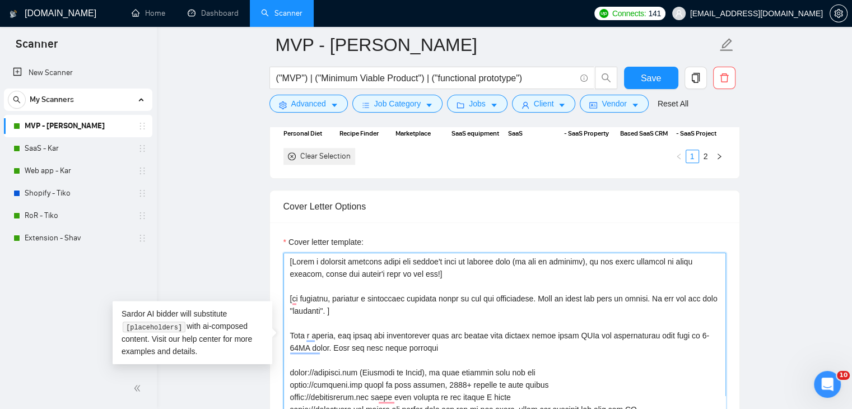
paste textarea "Full Stack Chrome extension developer"
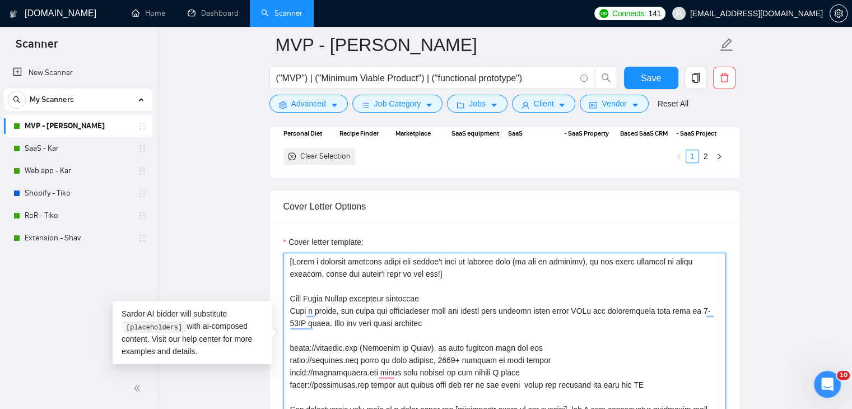
type textarea "[Write a personal greeting using the client's name or company name (if any is p…"
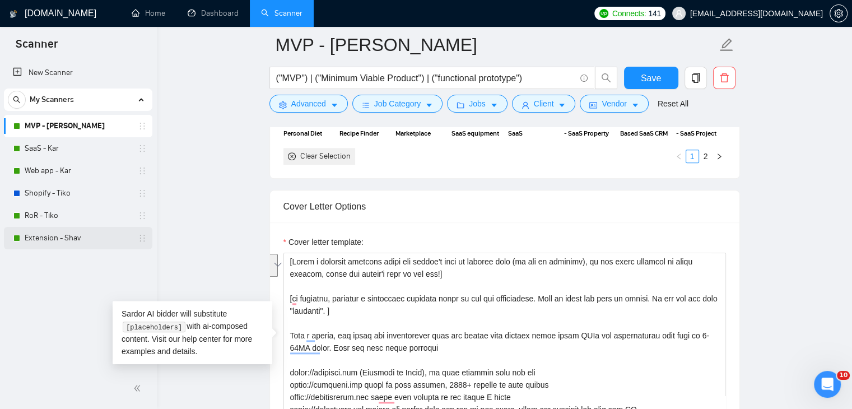
click at [70, 241] on link "Extension - Shav" at bounding box center [78, 238] width 106 height 22
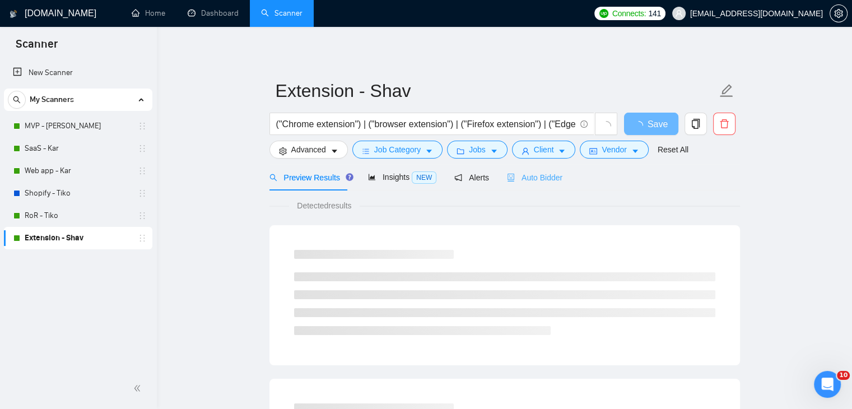
click at [525, 184] on div "Auto Bidder" at bounding box center [534, 177] width 55 height 26
click at [527, 182] on div "Auto Bidder" at bounding box center [534, 177] width 55 height 12
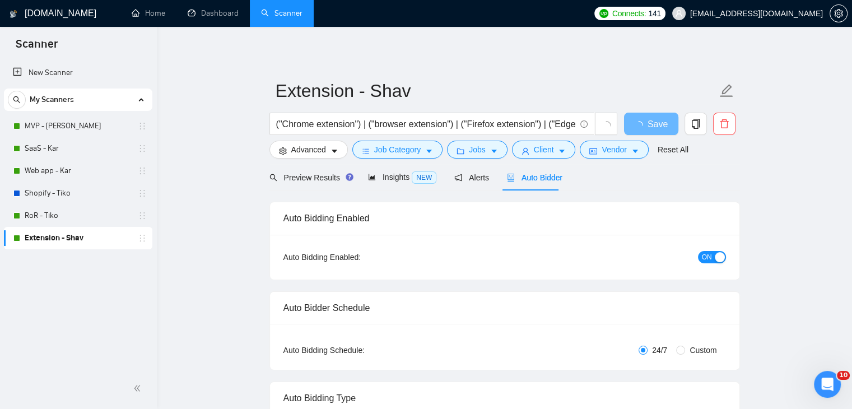
checkbox input "true"
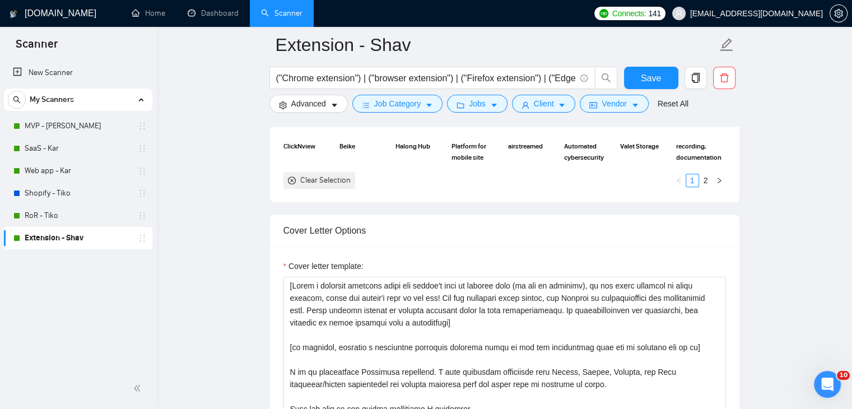
scroll to position [1232, 0]
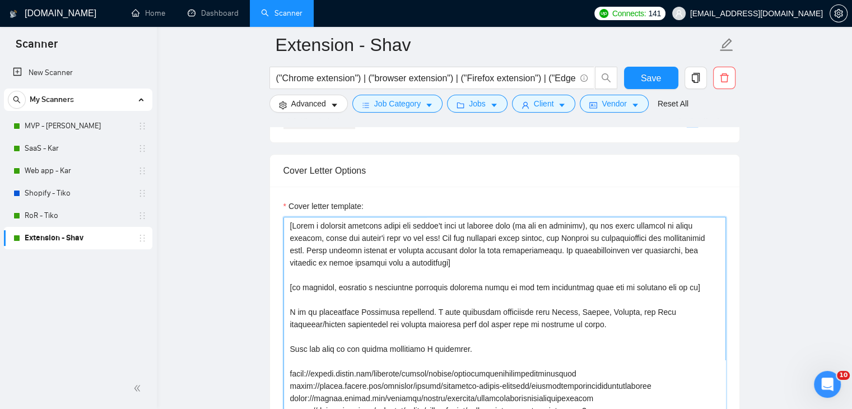
click at [285, 285] on textarea "Cover letter template:" at bounding box center [504, 343] width 442 height 252
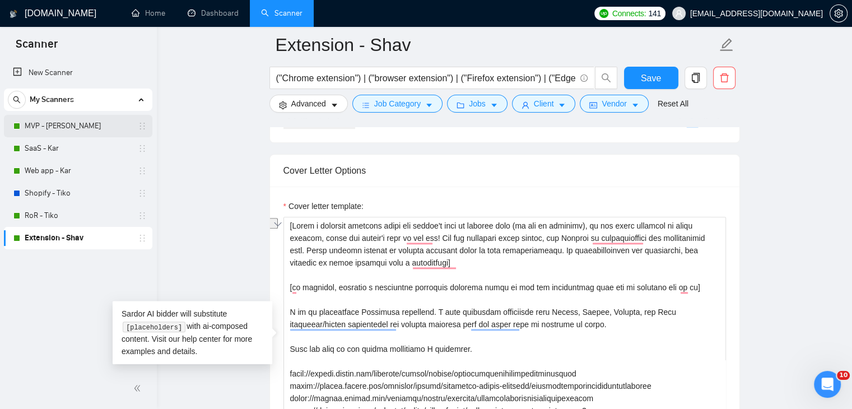
click at [73, 119] on link "MVP - [PERSON_NAME]" at bounding box center [78, 126] width 106 height 22
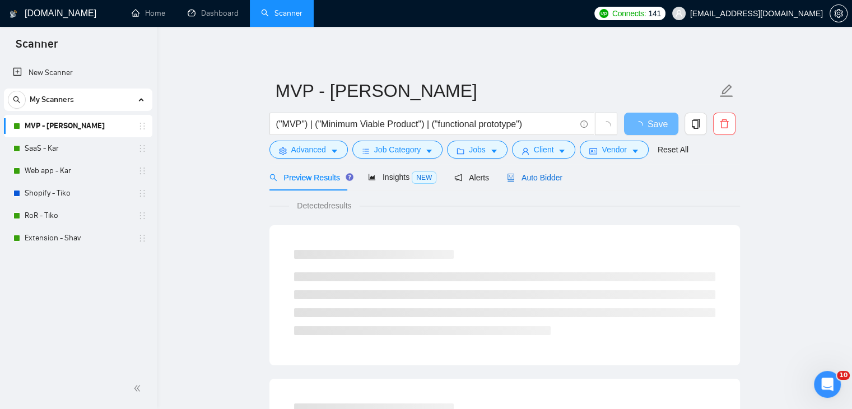
click at [544, 181] on span "Auto Bidder" at bounding box center [534, 177] width 55 height 9
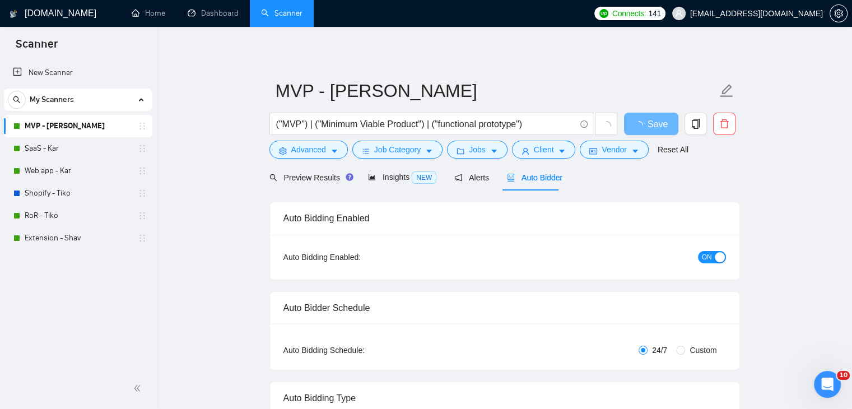
checkbox input "true"
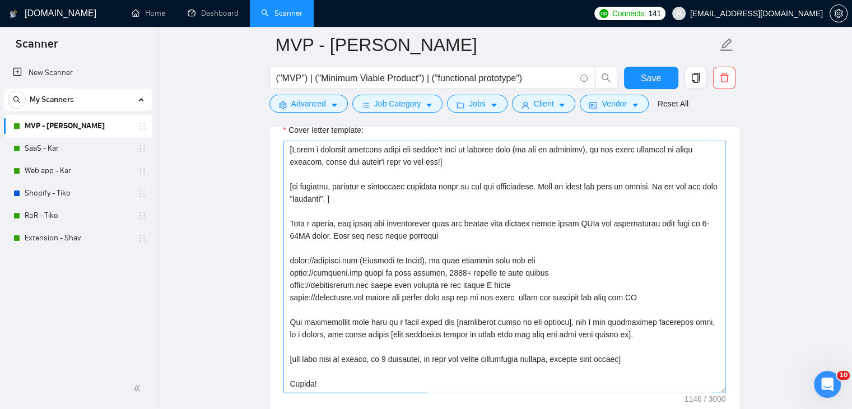
scroll to position [1288, 0]
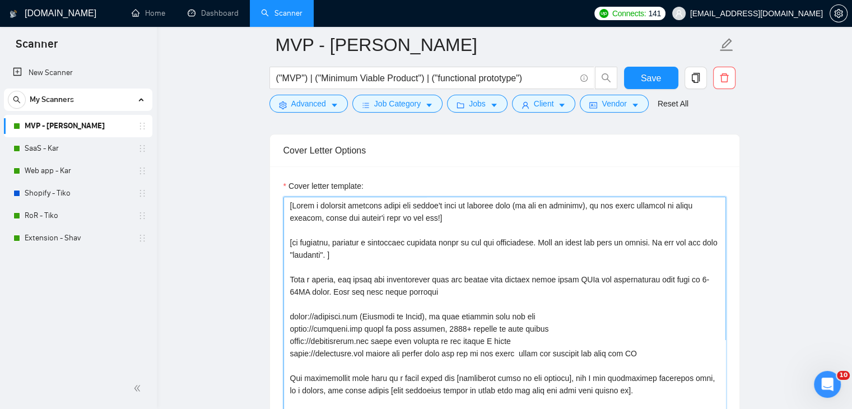
click at [288, 200] on textarea "Cover letter template:" at bounding box center [504, 323] width 442 height 252
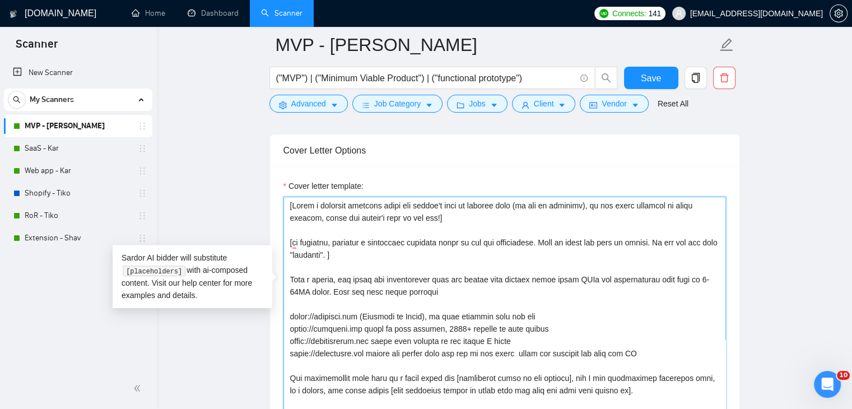
paste textarea "technical question based on the job description that can be answered yes or no"
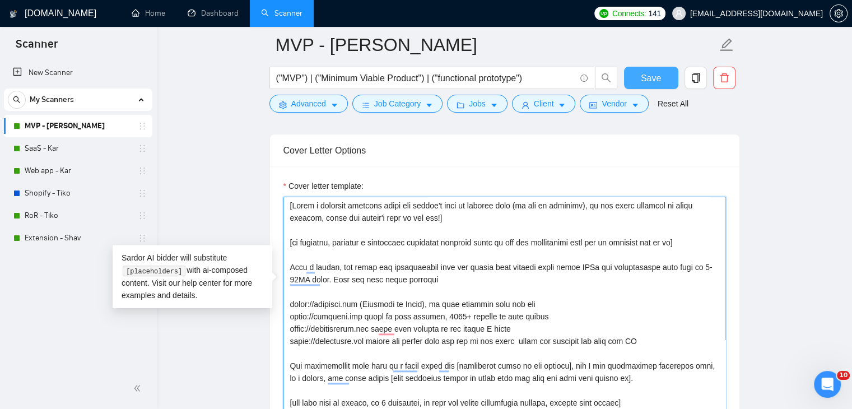
type textarea "[Write a personal greeting using the client's name or company name (if any is p…"
click at [645, 78] on span "Save" at bounding box center [651, 78] width 20 height 14
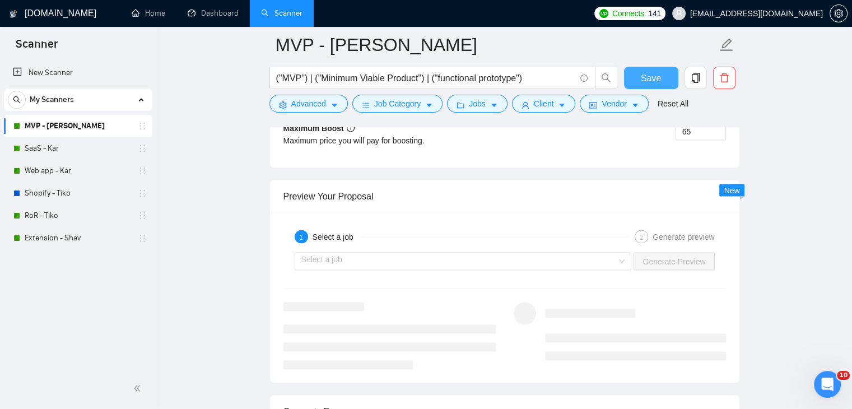
scroll to position [2240, 0]
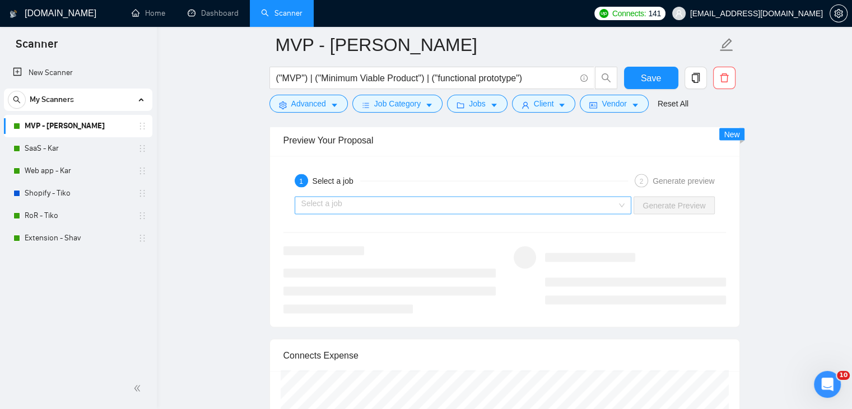
click at [563, 197] on input "search" at bounding box center [459, 205] width 316 height 17
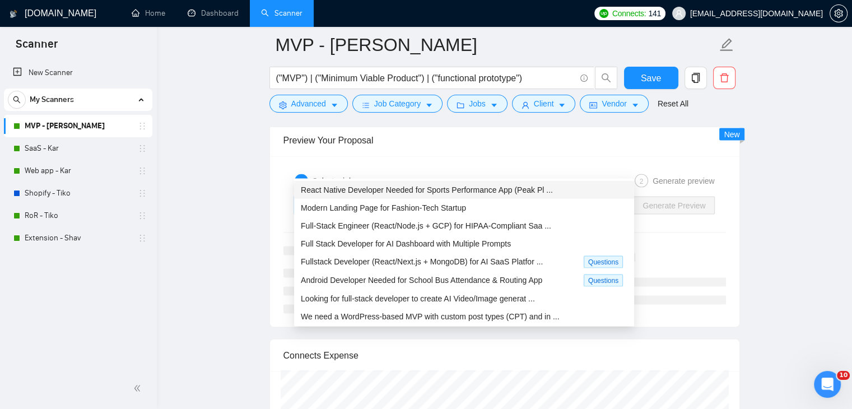
click at [509, 188] on span "React Native Developer Needed for Sports Performance App (Peak Pl ..." at bounding box center [427, 189] width 252 height 9
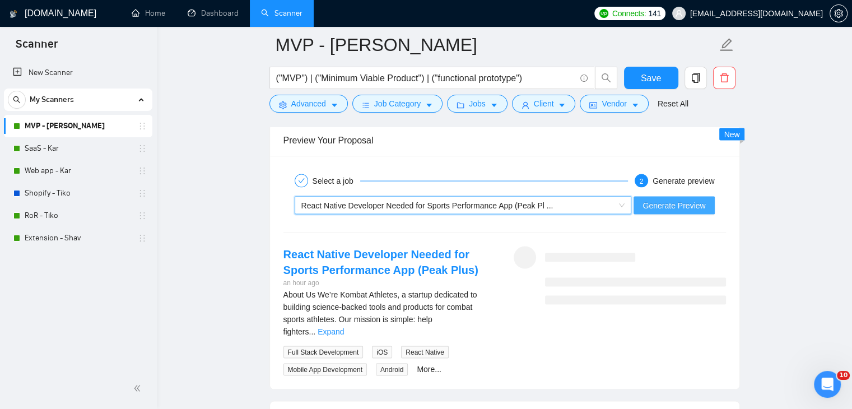
click at [681, 199] on span "Generate Preview" at bounding box center [673, 205] width 63 height 12
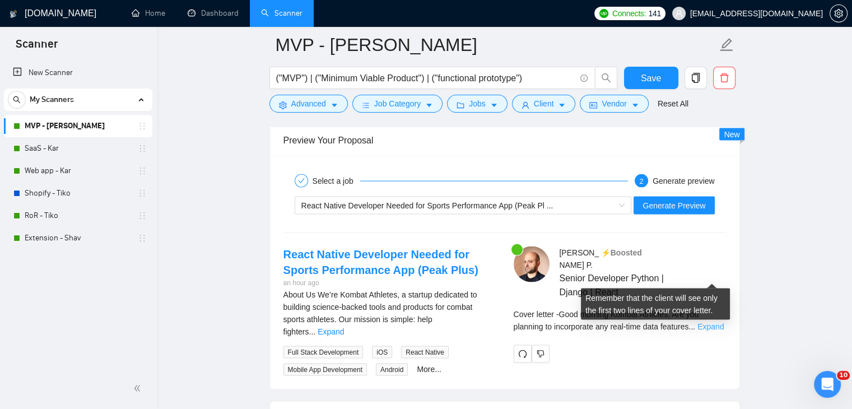
click at [702, 322] on link "Expand" at bounding box center [710, 326] width 26 height 9
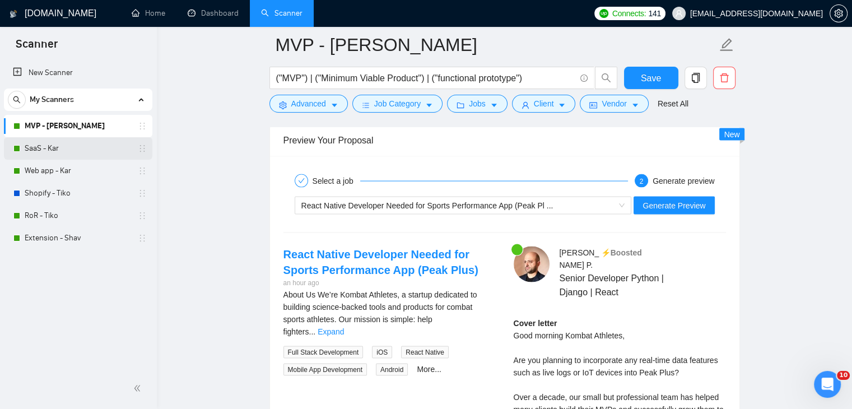
click at [105, 149] on link "SaaS - Kar" at bounding box center [78, 148] width 106 height 22
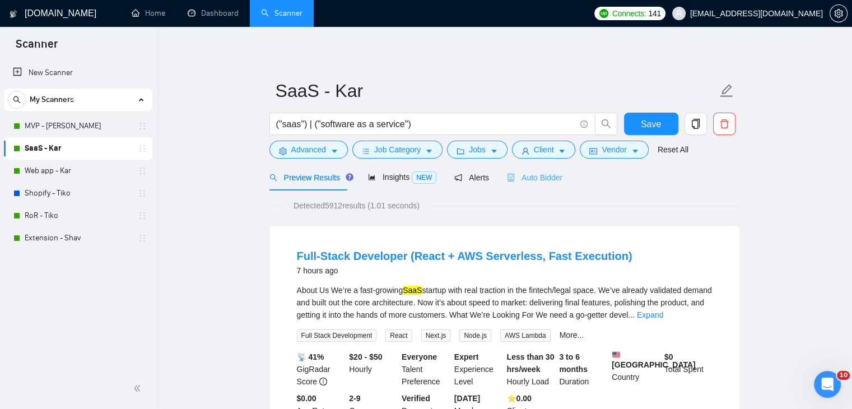
click at [529, 186] on div "Auto Bidder" at bounding box center [534, 177] width 55 height 26
click at [531, 177] on span "Auto Bidder" at bounding box center [534, 177] width 55 height 9
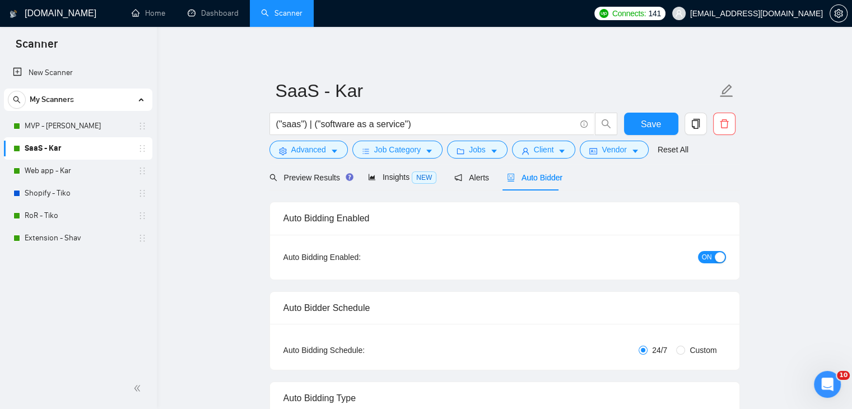
checkbox input "true"
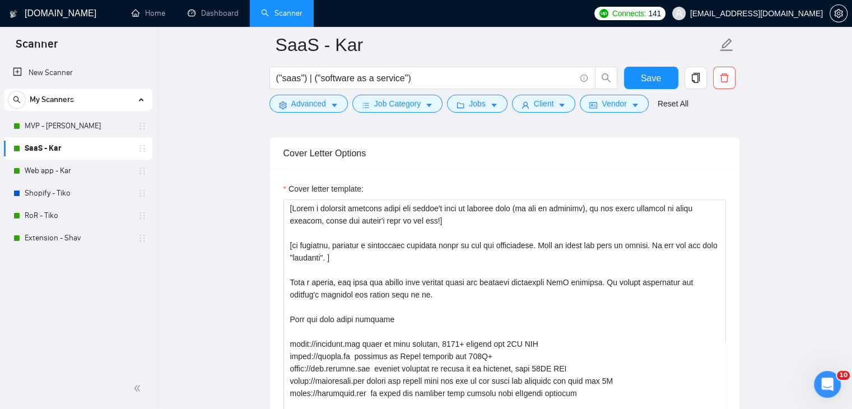
scroll to position [1288, 0]
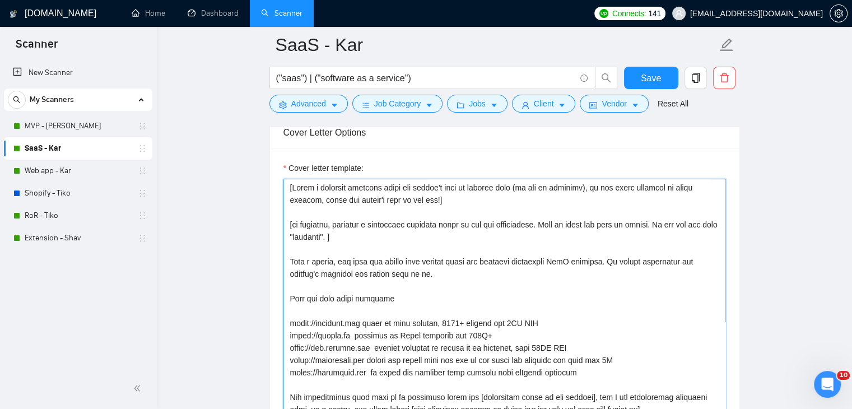
click at [288, 204] on textarea "Cover letter template:" at bounding box center [504, 305] width 442 height 252
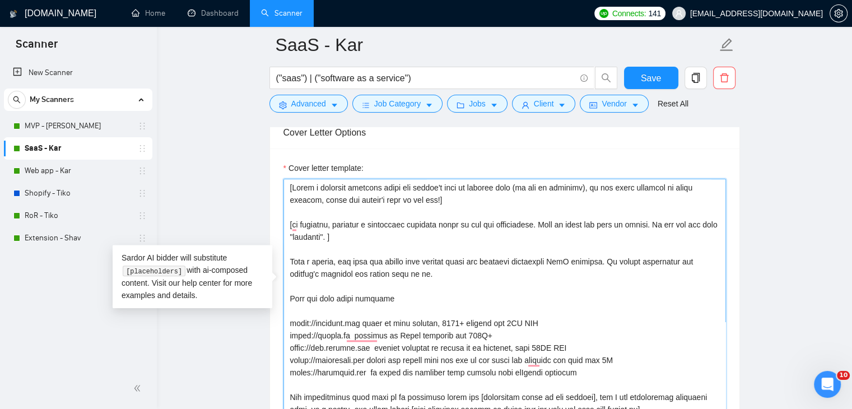
paste textarea "technical question based on the job description that can be answered yes or no"
type textarea "[Write a personal greeting using the client's name or company name (if any is p…"
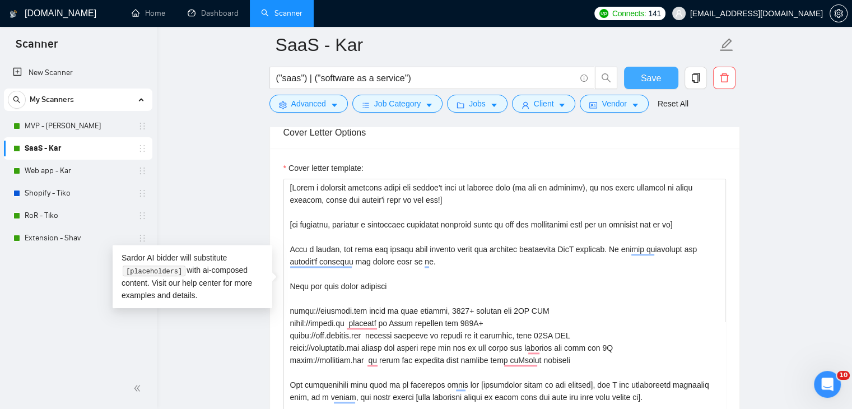
click at [659, 82] on span "Save" at bounding box center [651, 78] width 20 height 14
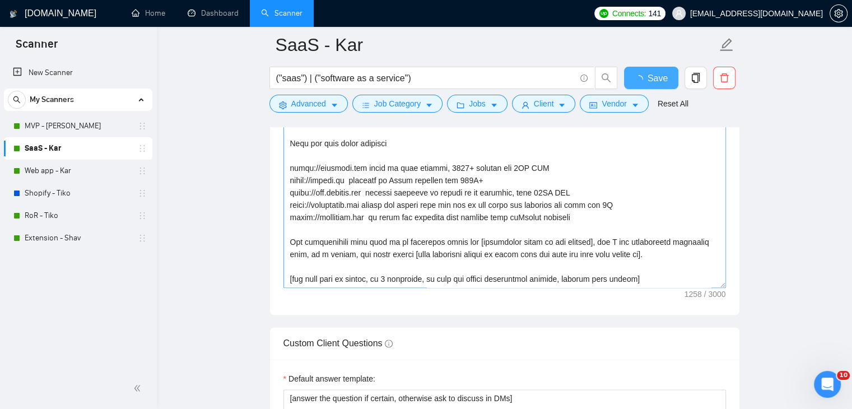
checkbox input "true"
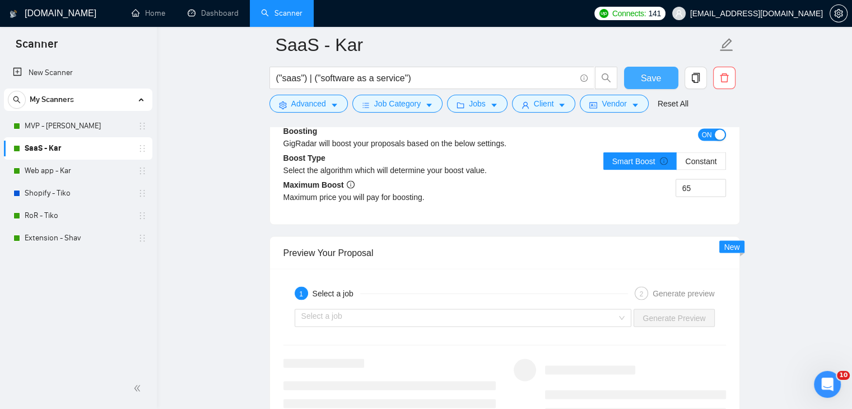
scroll to position [2128, 0]
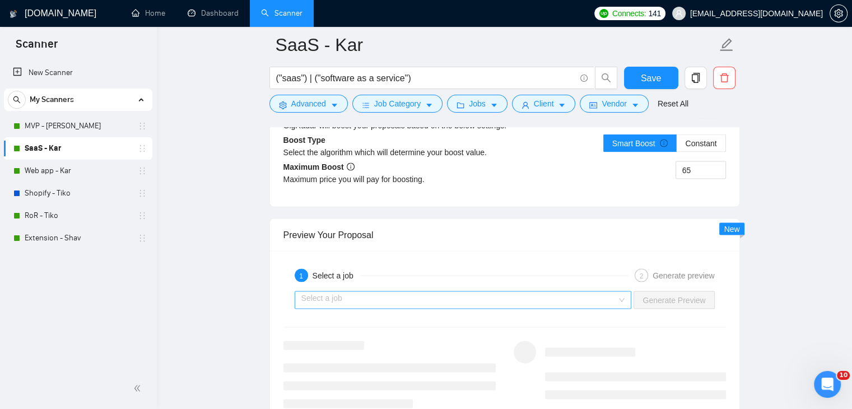
click at [541, 291] on input "search" at bounding box center [459, 299] width 316 height 17
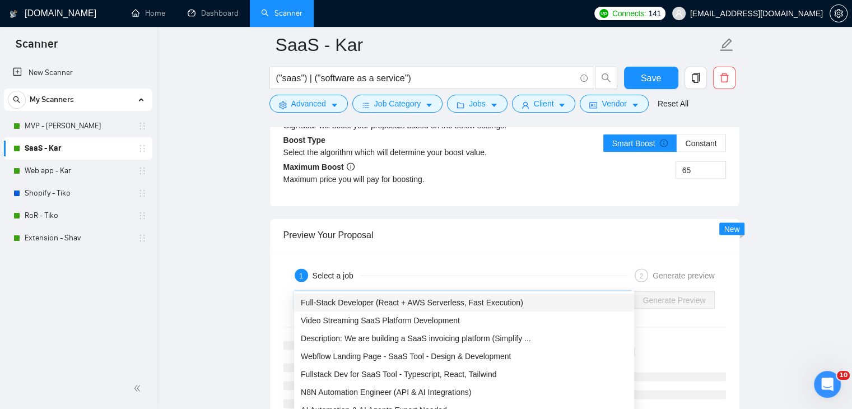
click at [521, 300] on div "Full-Stack Developer (React + AWS Serverless, Fast Execution)" at bounding box center [464, 302] width 327 height 12
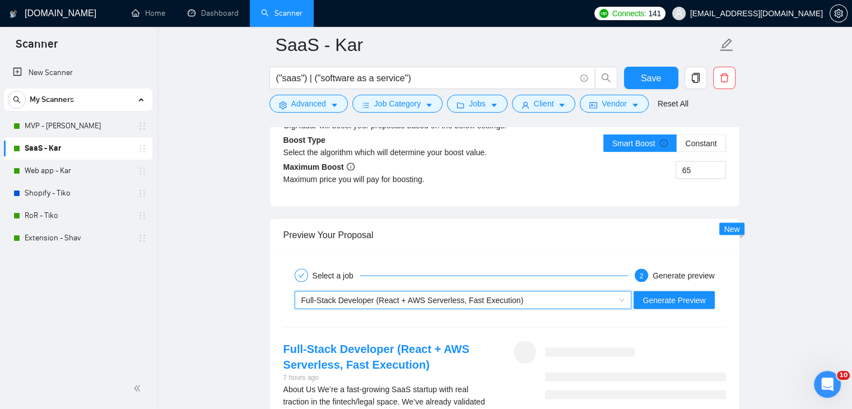
scroll to position [2240, 0]
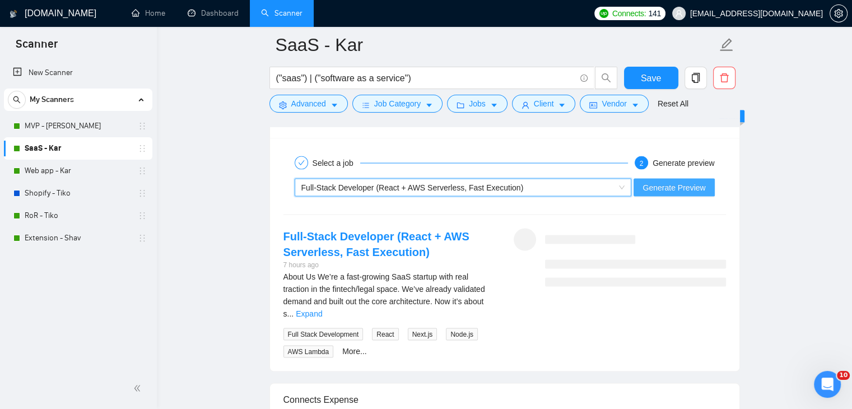
click at [663, 181] on span "Generate Preview" at bounding box center [673, 187] width 63 height 12
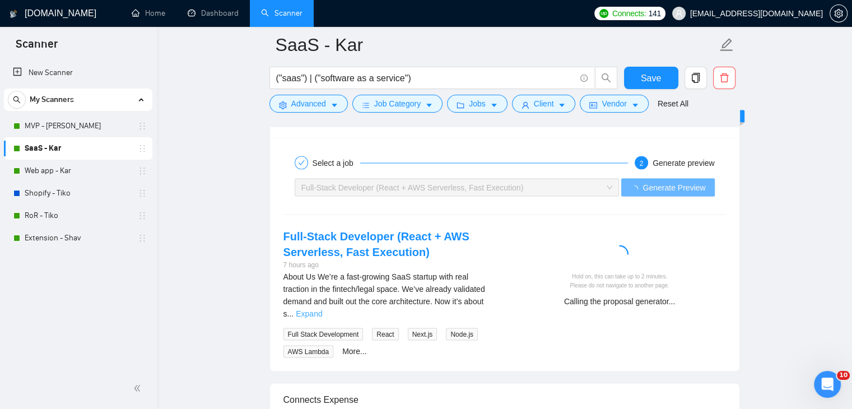
click at [322, 309] on link "Expand" at bounding box center [309, 313] width 26 height 9
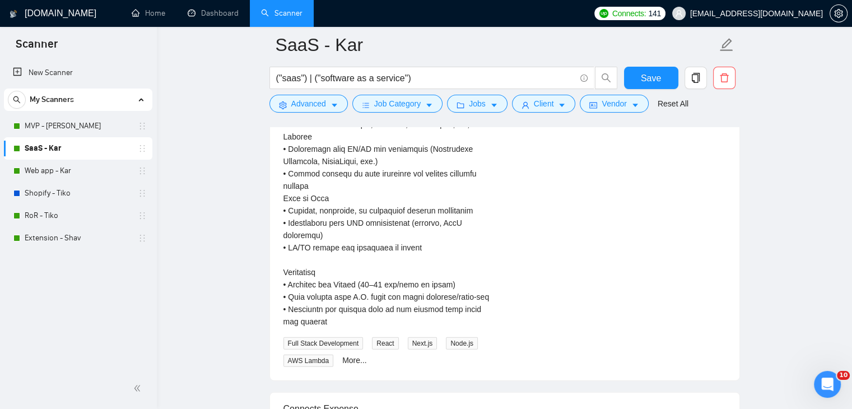
scroll to position [2801, 0]
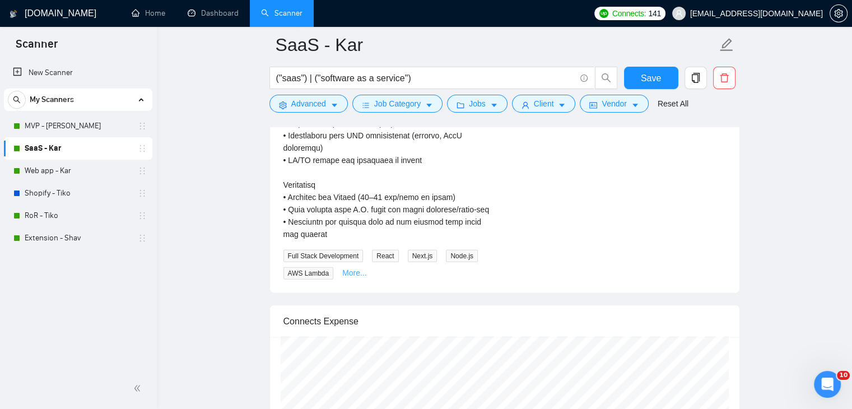
click at [356, 268] on link "More..." at bounding box center [354, 272] width 25 height 9
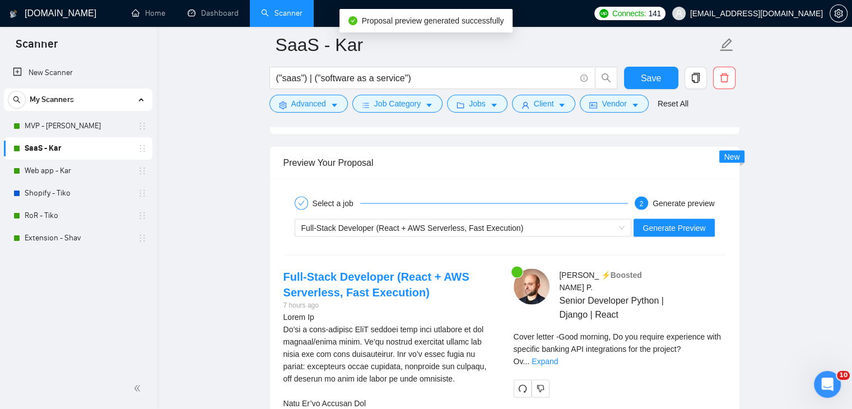
scroll to position [2240, 0]
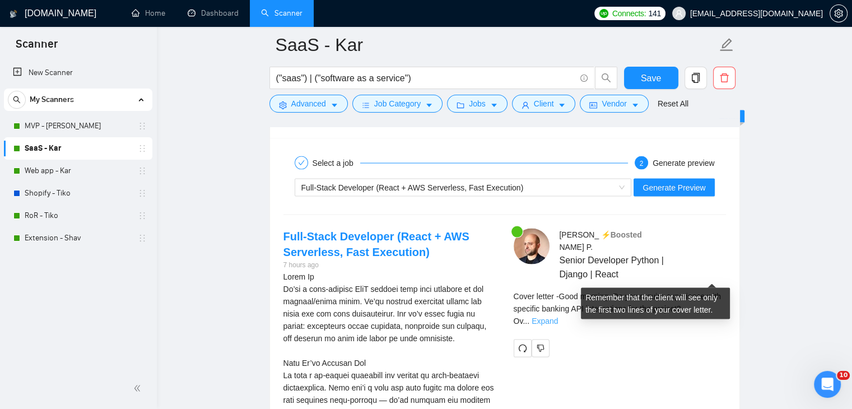
click at [558, 316] on link "Expand" at bounding box center [545, 320] width 26 height 9
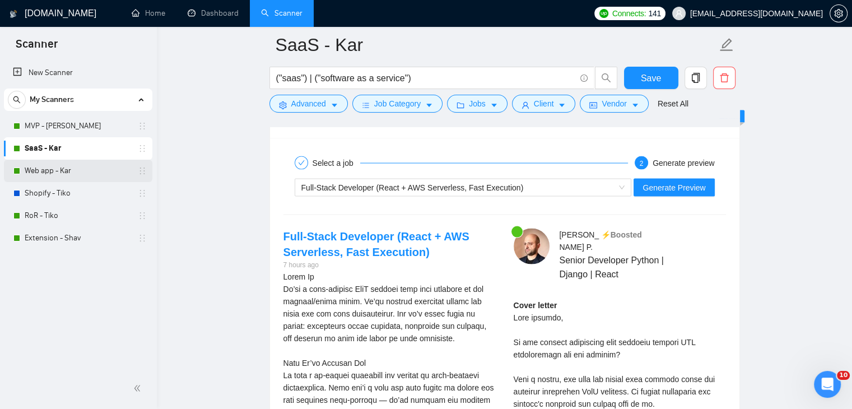
click at [99, 174] on link "Web app - Kar" at bounding box center [78, 171] width 106 height 22
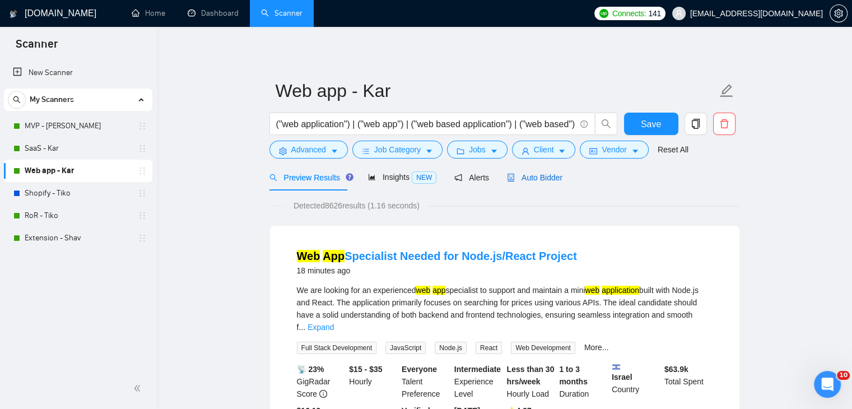
click at [538, 180] on span "Auto Bidder" at bounding box center [534, 177] width 55 height 9
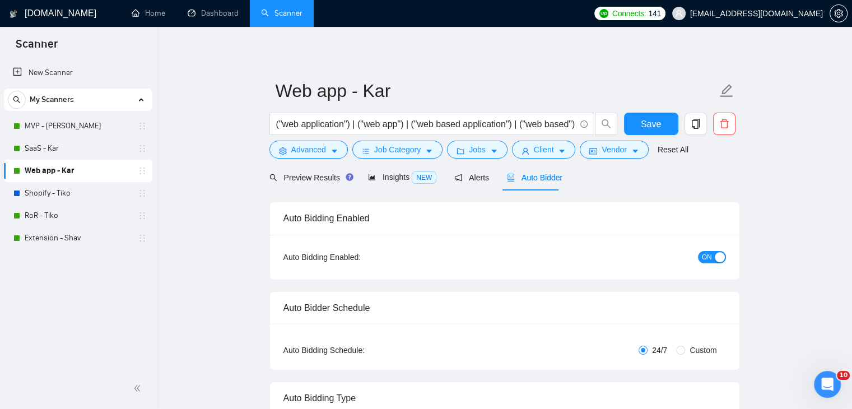
checkbox input "true"
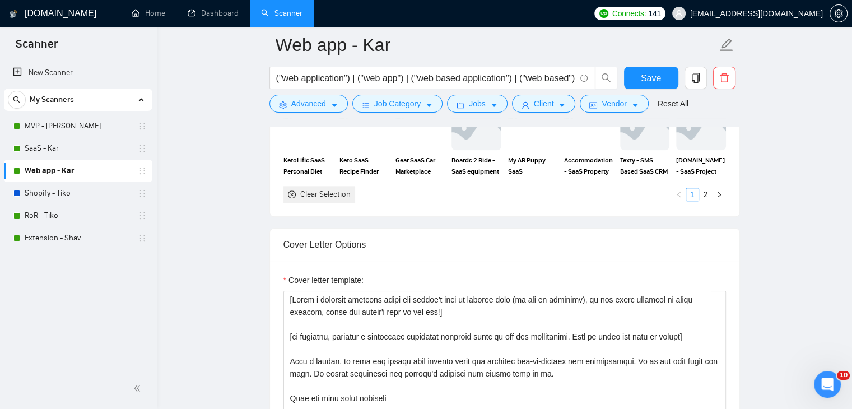
scroll to position [1288, 0]
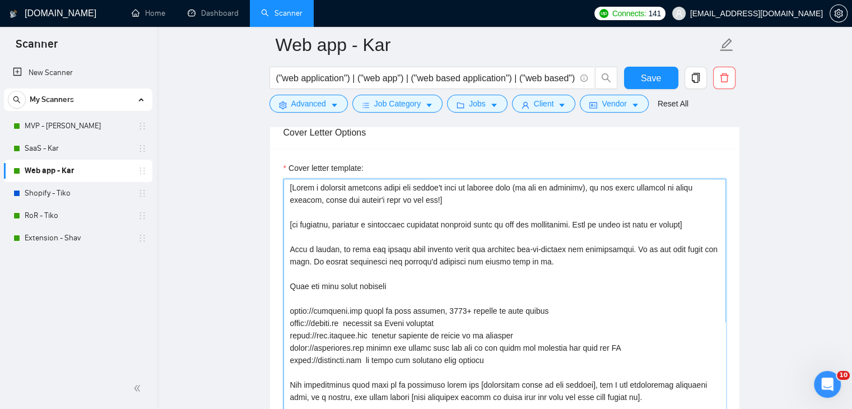
click at [302, 204] on textarea "Cover letter template:" at bounding box center [504, 305] width 442 height 252
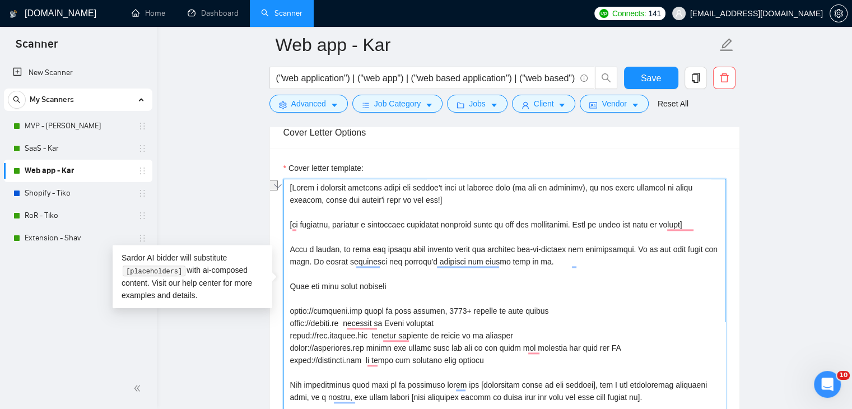
paste textarea "that can be answered yes or no"
type textarea "[Write a personal greeting using the client's name or company name (if any is p…"
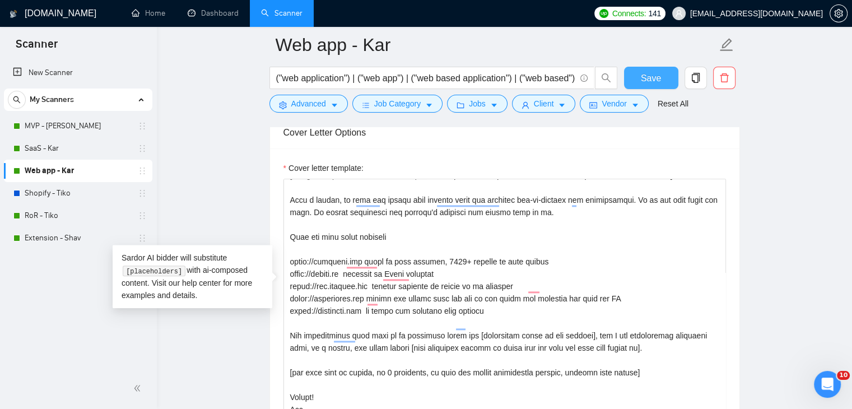
click at [664, 77] on button "Save" at bounding box center [651, 78] width 54 height 22
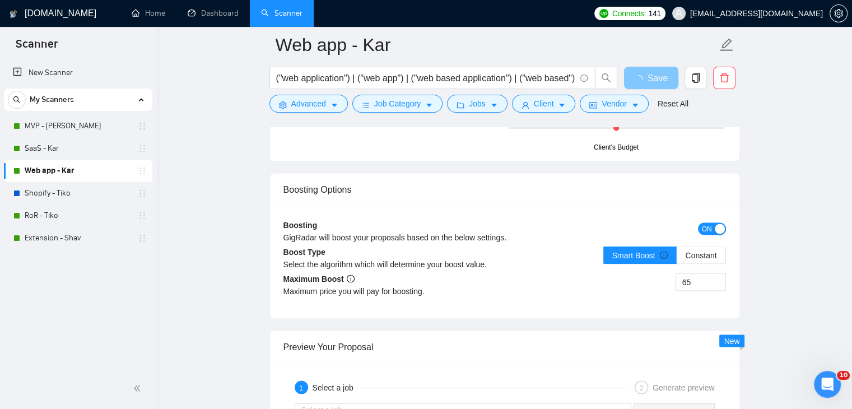
scroll to position [2164, 0]
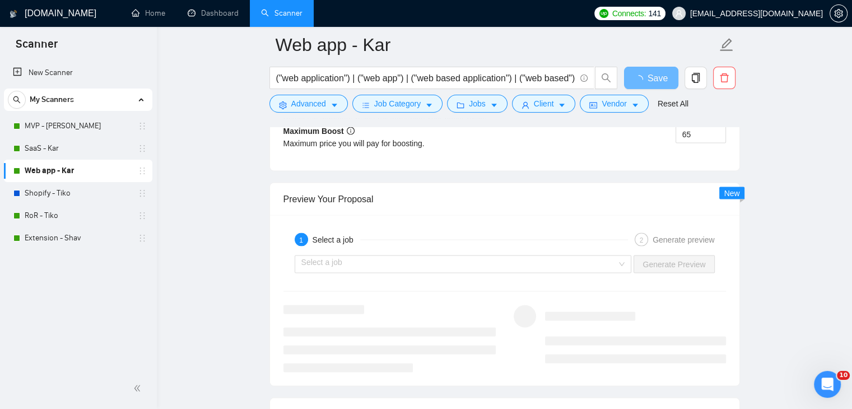
click at [496, 305] on div at bounding box center [389, 338] width 230 height 67
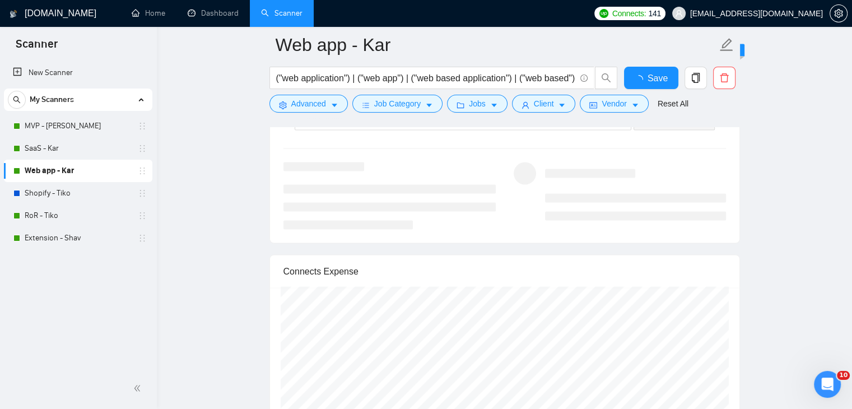
checkbox input "true"
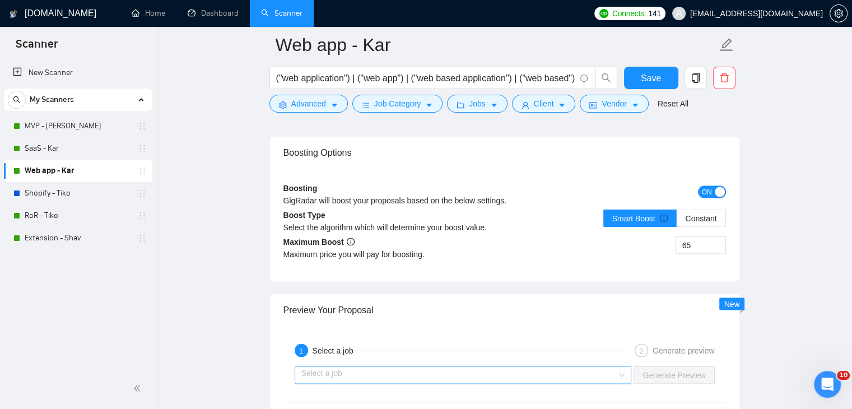
scroll to position [2128, 0]
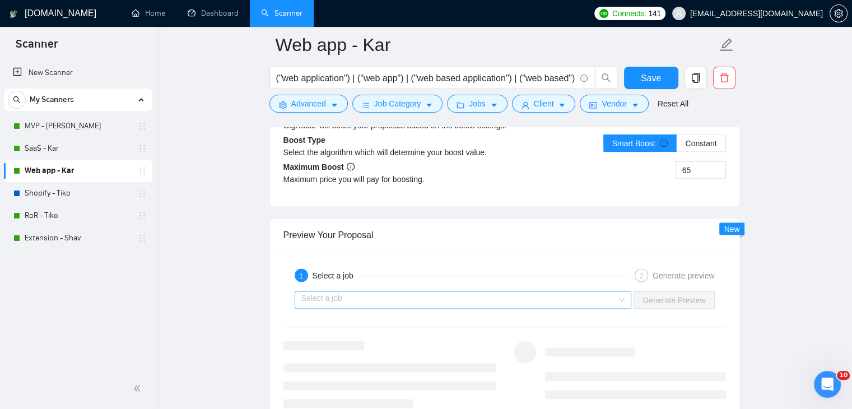
click at [420, 291] on input "search" at bounding box center [459, 299] width 316 height 17
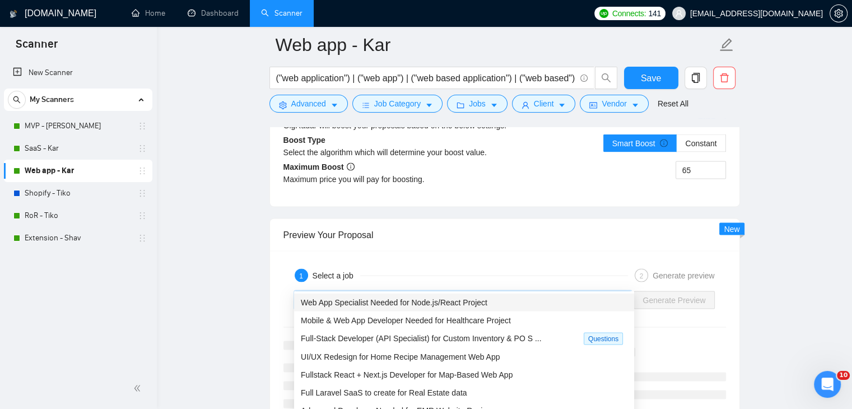
click at [421, 297] on span "Web App Specialist Needed for Node.js/React Project" at bounding box center [394, 301] width 187 height 9
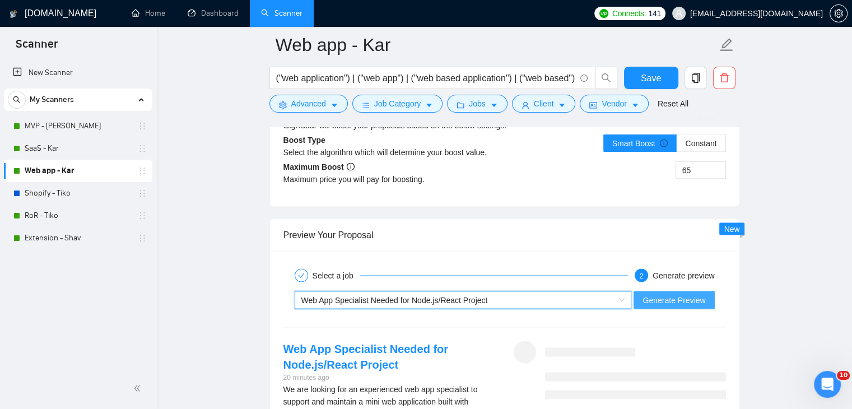
click at [659, 293] on span "Generate Preview" at bounding box center [673, 299] width 63 height 12
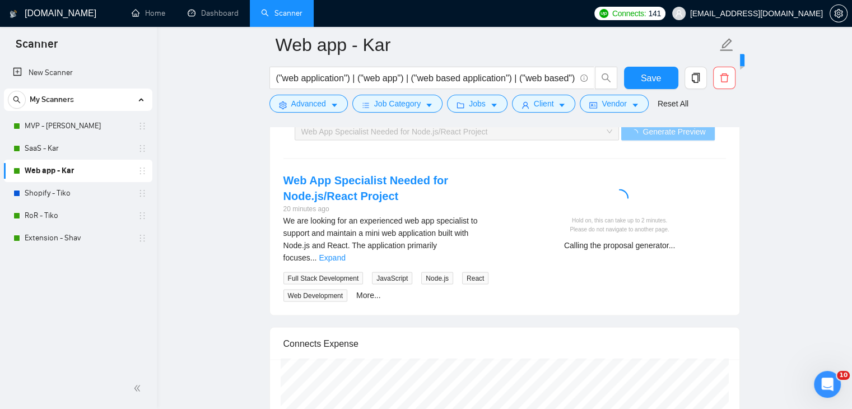
scroll to position [2296, 0]
click at [345, 253] on link "Expand" at bounding box center [332, 257] width 26 height 9
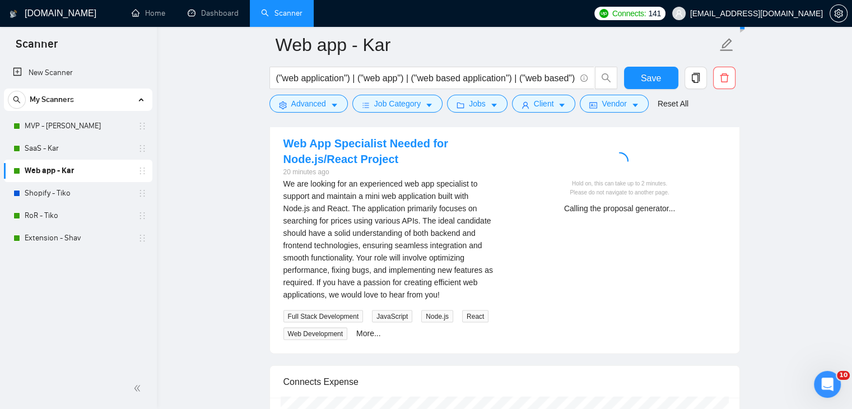
scroll to position [2352, 0]
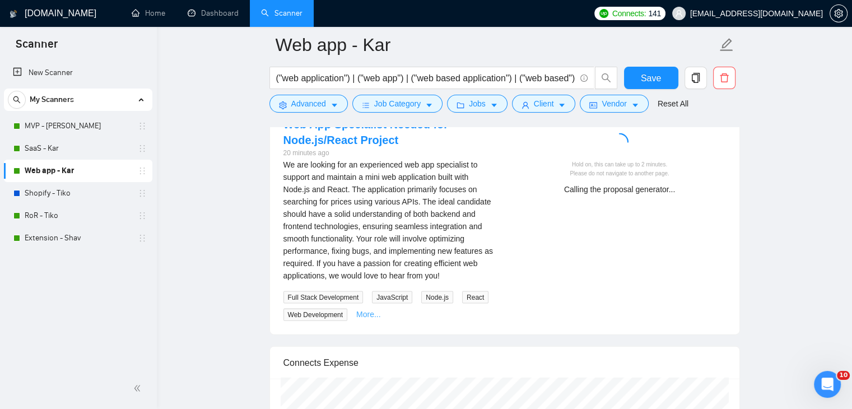
click at [367, 310] on link "More..." at bounding box center [368, 314] width 25 height 9
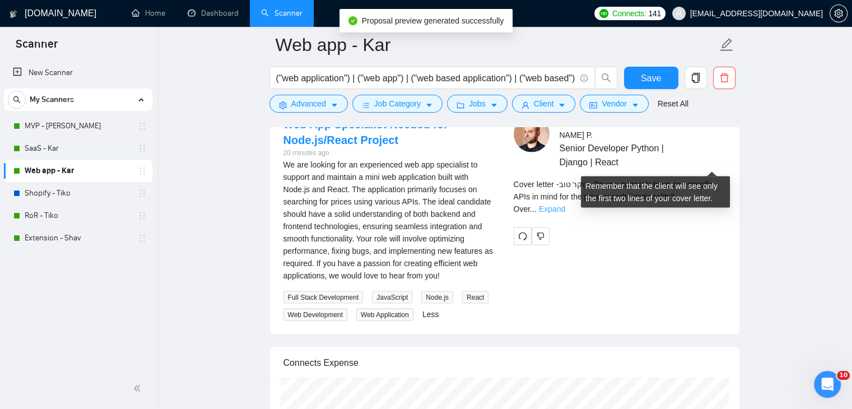
click at [565, 204] on link "Expand" at bounding box center [552, 208] width 26 height 9
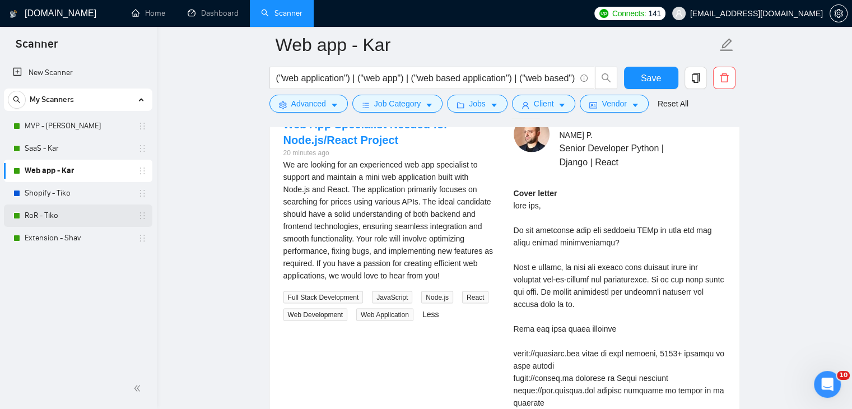
click at [58, 214] on link "RoR - Tiko" at bounding box center [78, 215] width 106 height 22
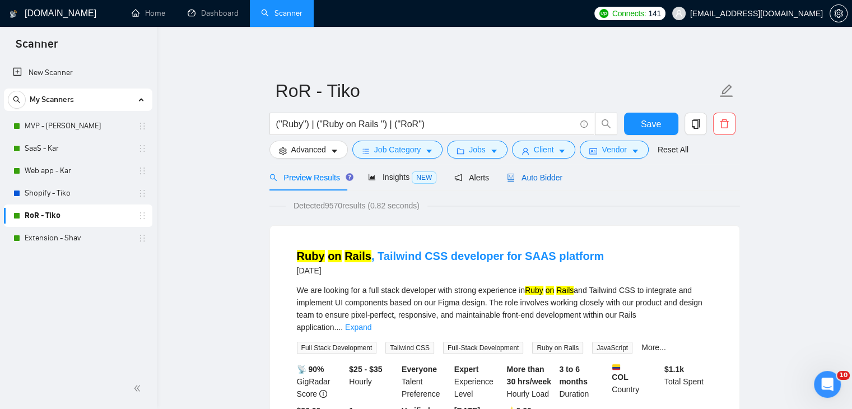
click at [535, 178] on span "Auto Bidder" at bounding box center [534, 177] width 55 height 9
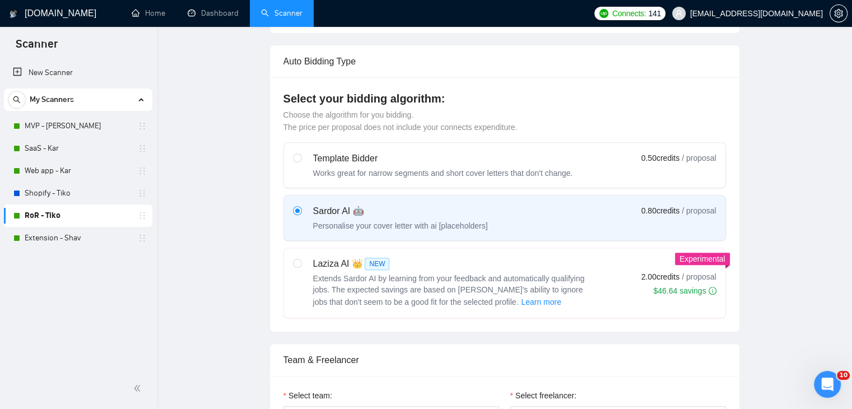
checkbox input "true"
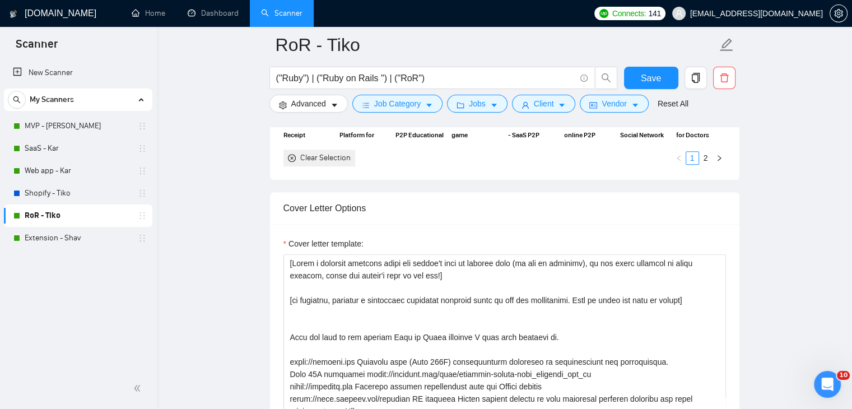
scroll to position [1232, 0]
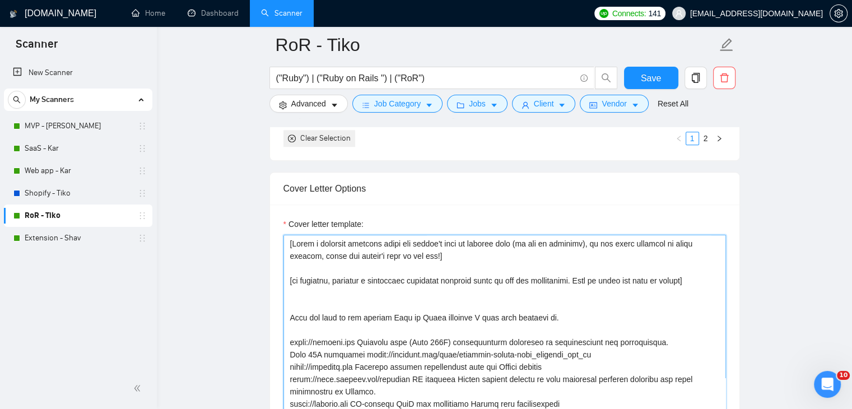
click at [695, 262] on textarea "Cover letter template:" at bounding box center [504, 361] width 442 height 252
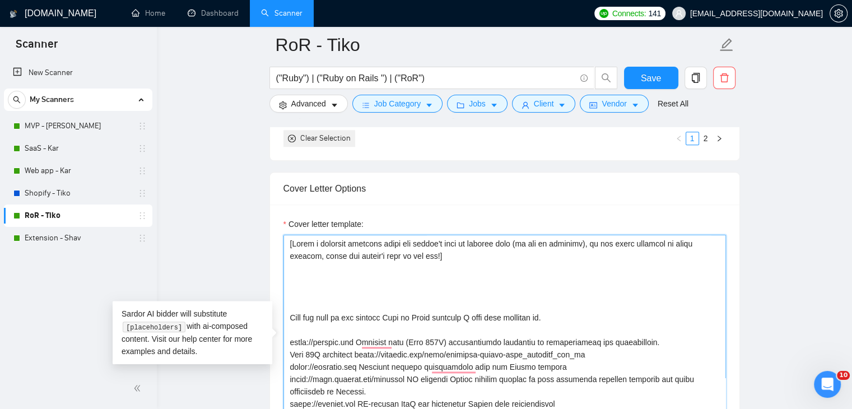
paste textarea "[if possible, generate a meaningful technical question based on the job descrip…"
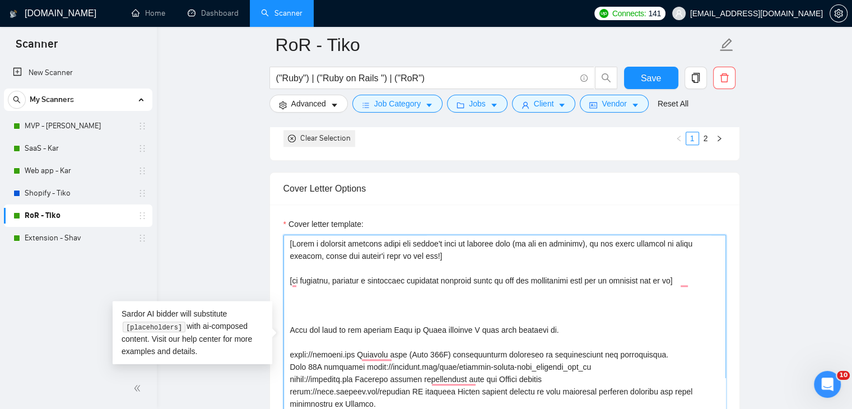
type textarea "[Write a personal greeting using the client's name or company name (if any is p…"
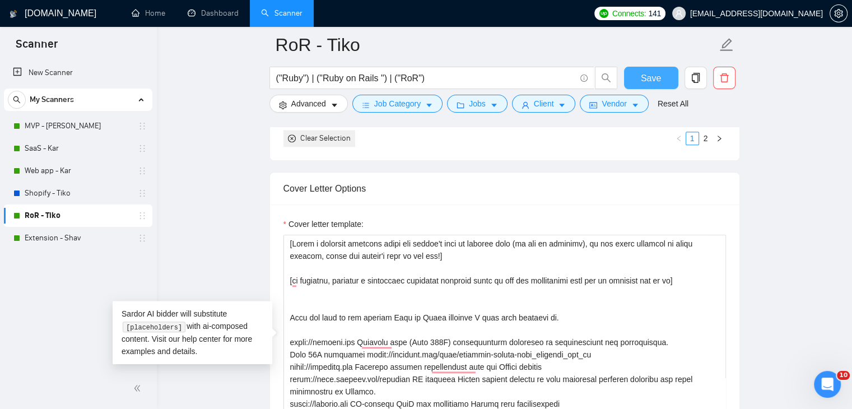
click at [653, 73] on span "Save" at bounding box center [651, 78] width 20 height 14
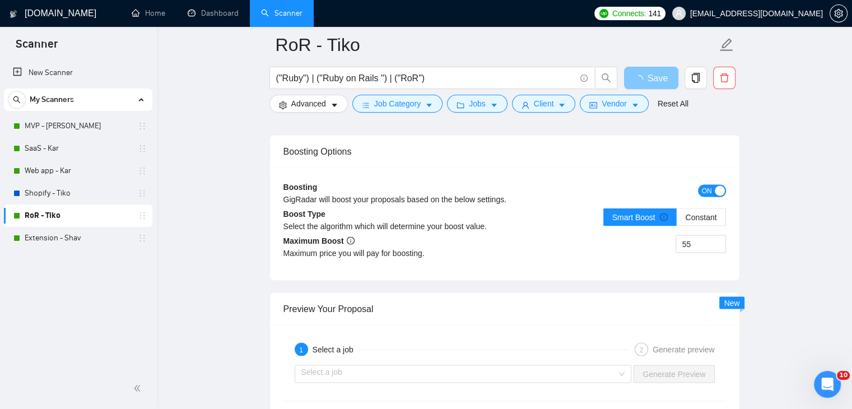
scroll to position [2128, 0]
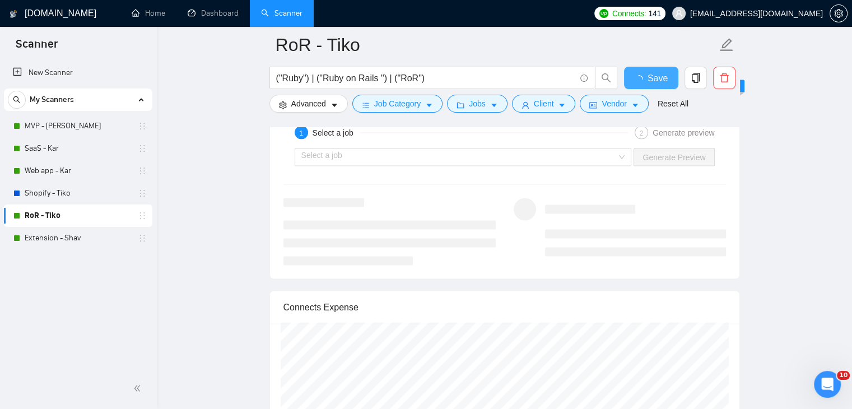
checkbox input "true"
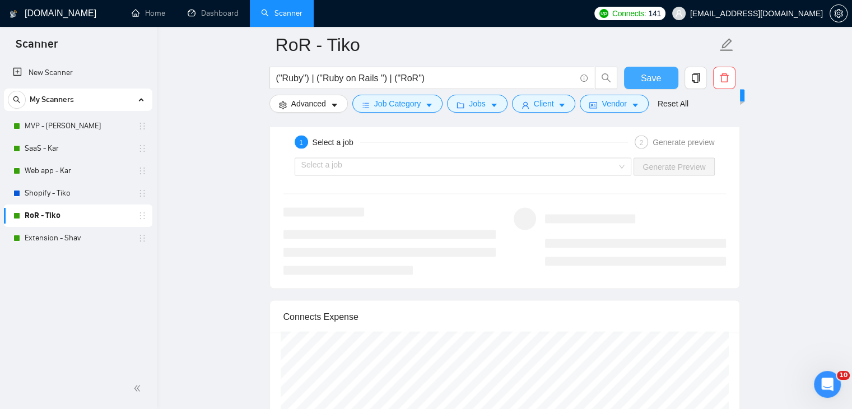
scroll to position [2072, 0]
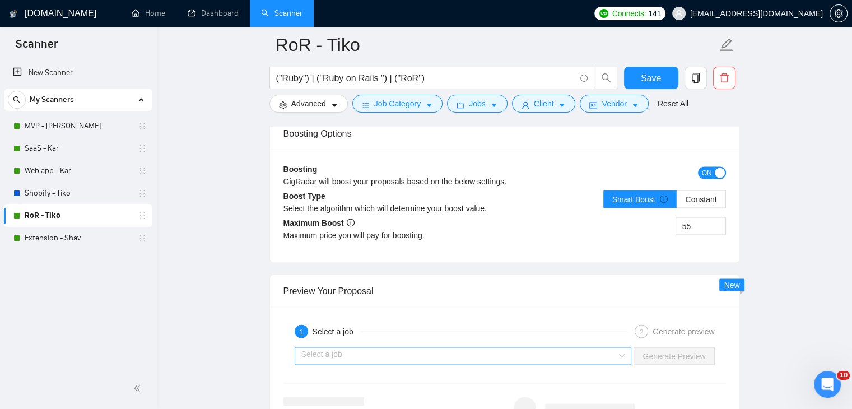
click at [418, 347] on input "search" at bounding box center [459, 355] width 316 height 17
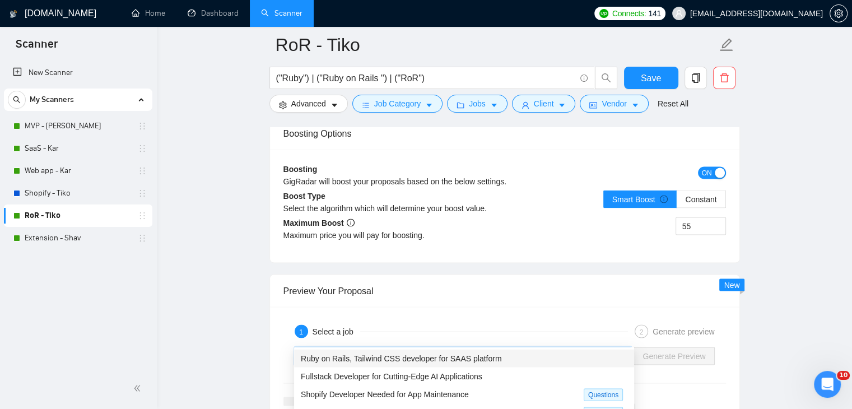
click at [399, 356] on span "Ruby on Rails, Tailwind CSS developer for SAAS platform" at bounding box center [401, 357] width 201 height 9
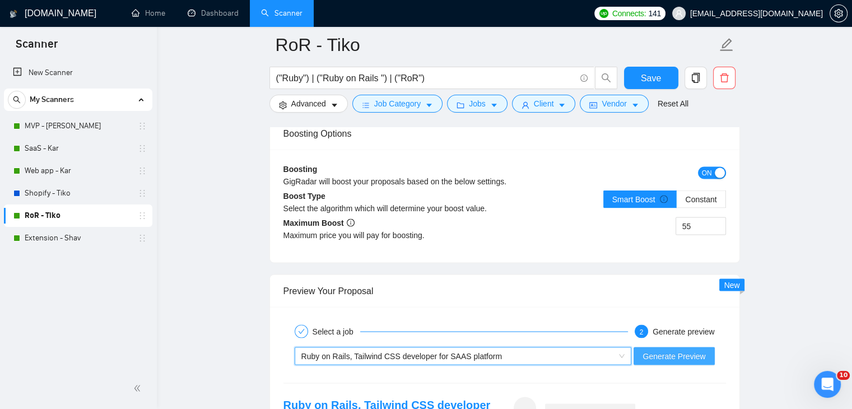
click at [672, 350] on span "Generate Preview" at bounding box center [673, 356] width 63 height 12
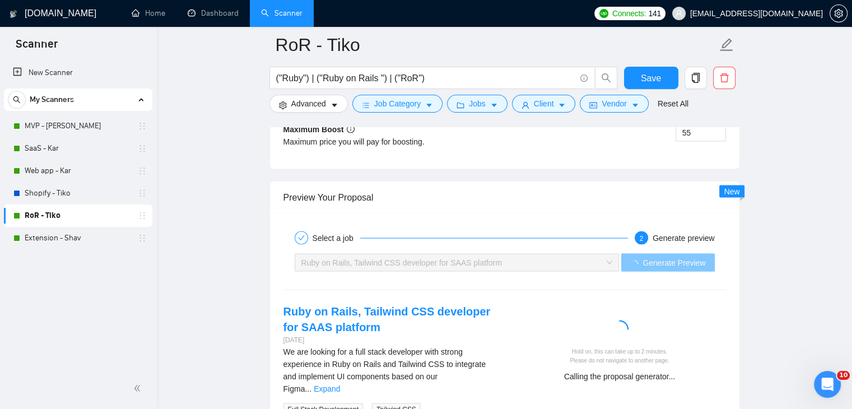
scroll to position [2240, 0]
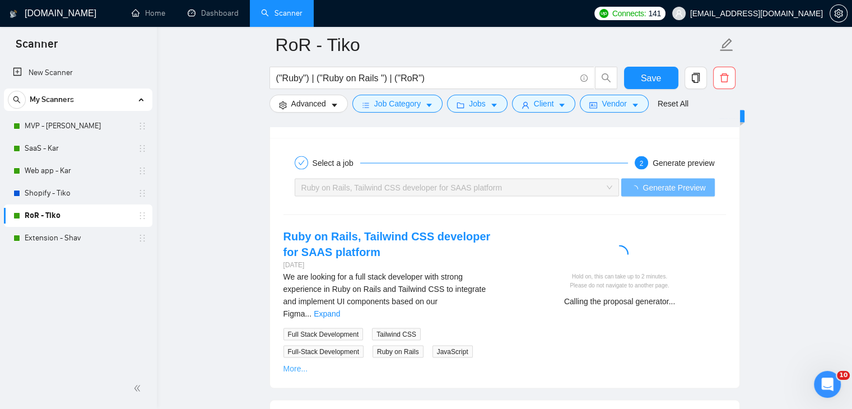
click at [289, 364] on link "More..." at bounding box center [295, 368] width 25 height 9
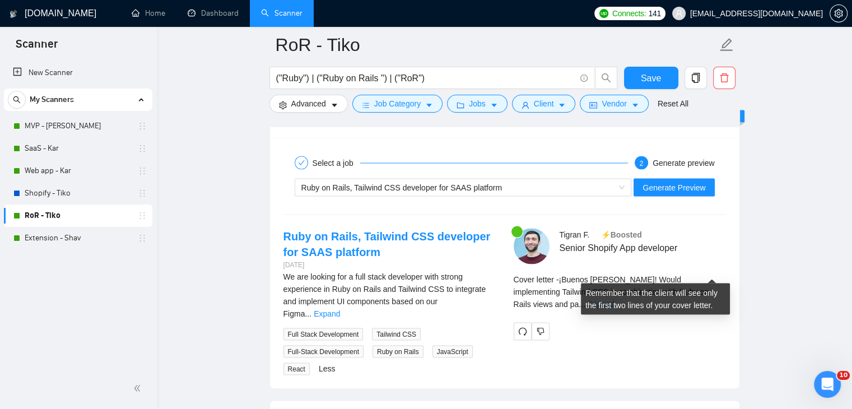
click at [614, 300] on link "Expand" at bounding box center [601, 304] width 26 height 9
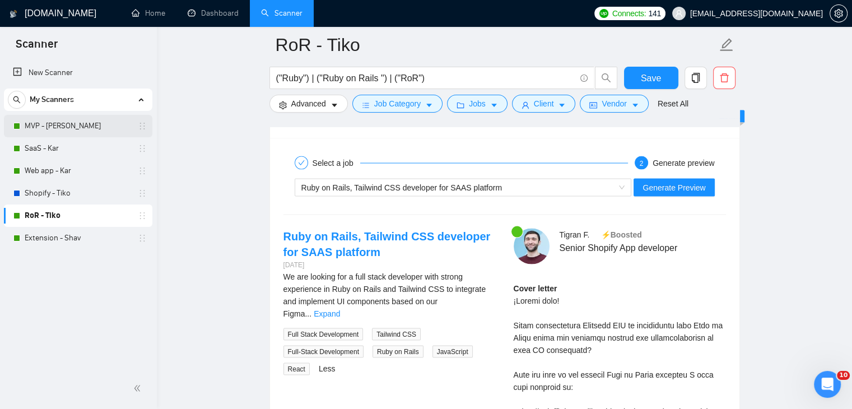
click at [76, 128] on link "MVP - [PERSON_NAME]" at bounding box center [78, 126] width 106 height 22
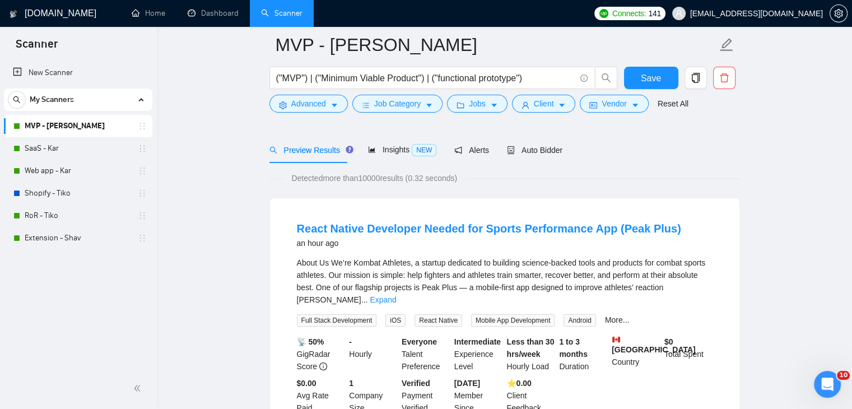
scroll to position [168, 0]
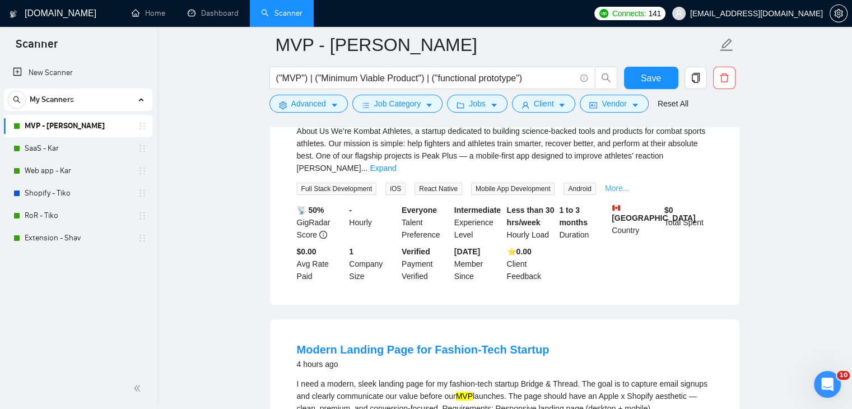
click at [609, 184] on link "More..." at bounding box center [617, 188] width 25 height 9
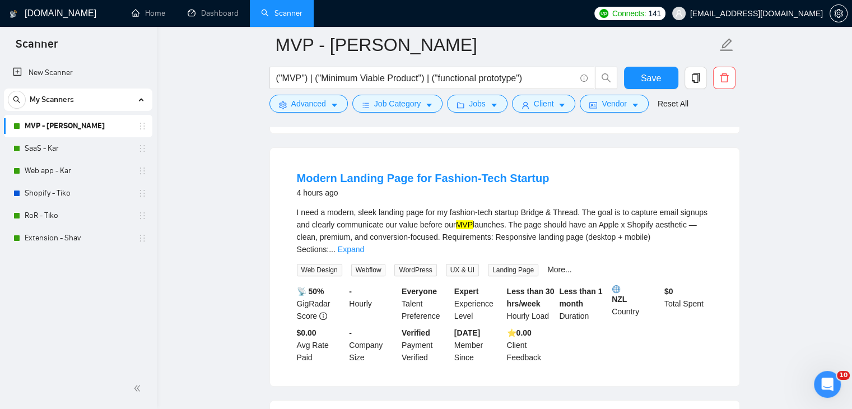
scroll to position [392, 0]
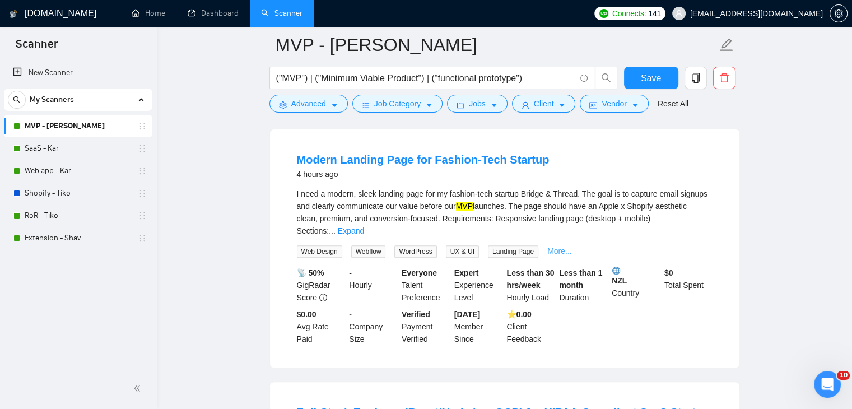
click at [554, 246] on link "More..." at bounding box center [559, 250] width 25 height 9
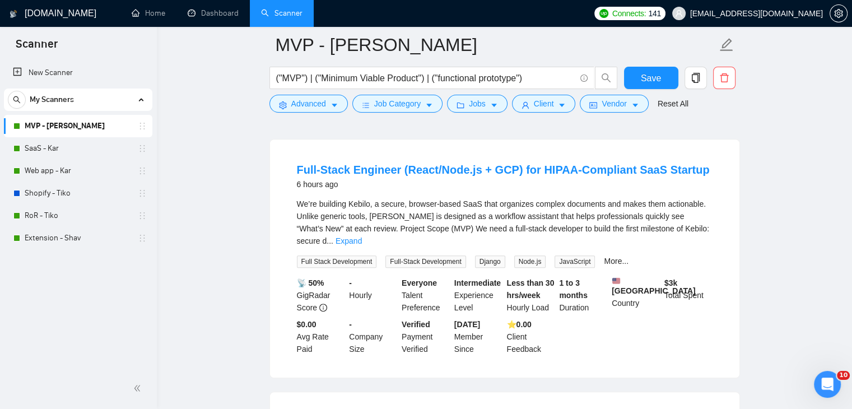
scroll to position [672, 0]
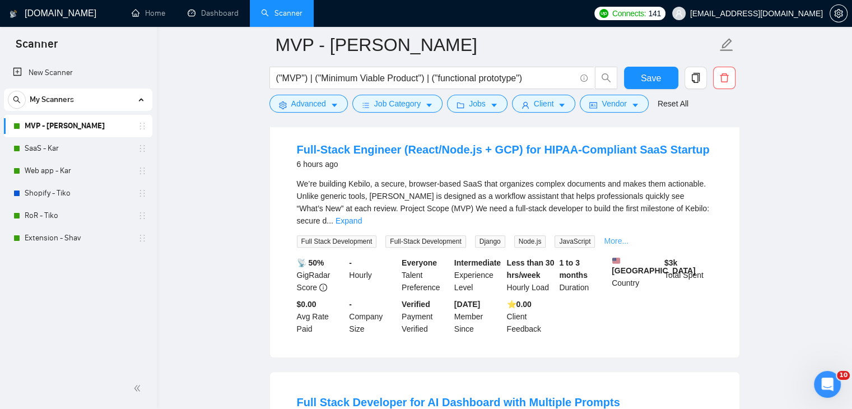
click at [609, 236] on link "More..." at bounding box center [616, 240] width 25 height 9
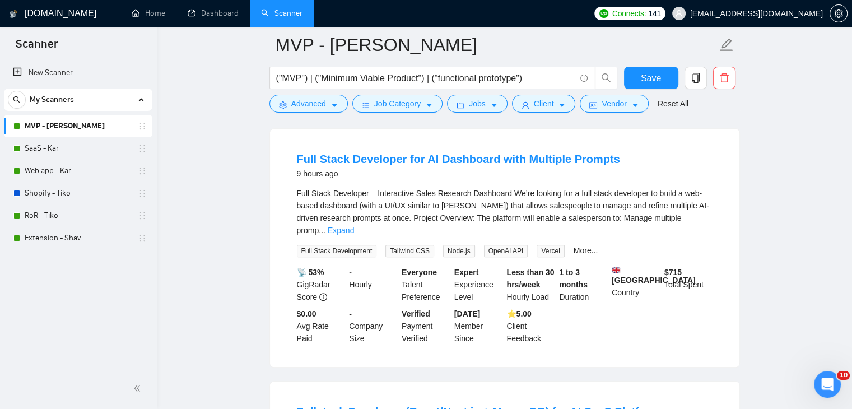
scroll to position [896, 0]
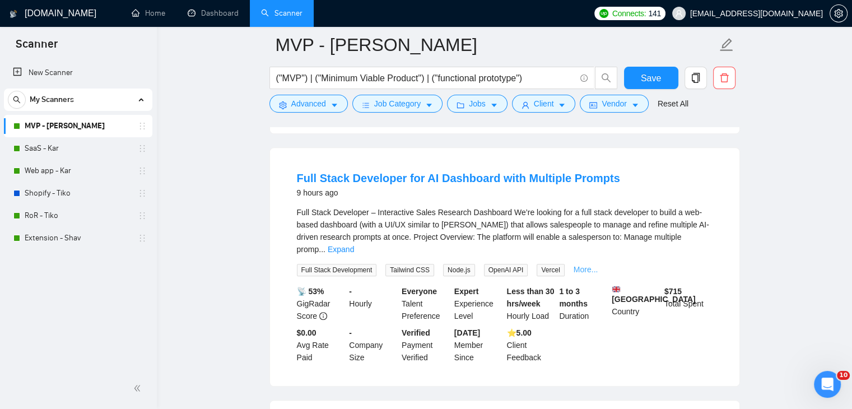
click at [576, 265] on link "More..." at bounding box center [586, 269] width 25 height 9
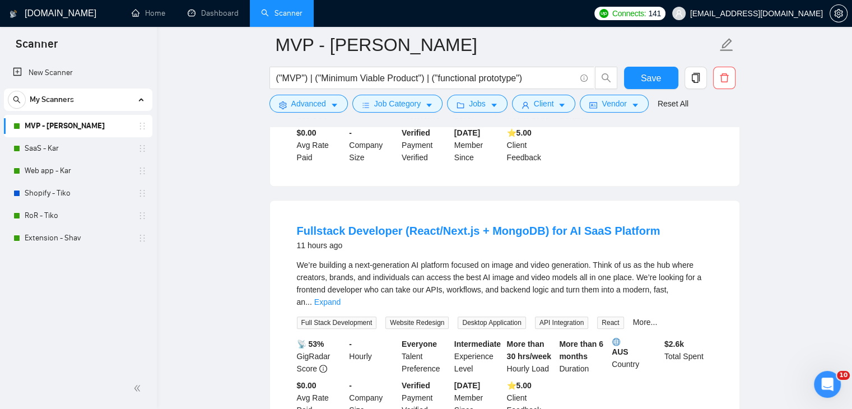
scroll to position [1120, 0]
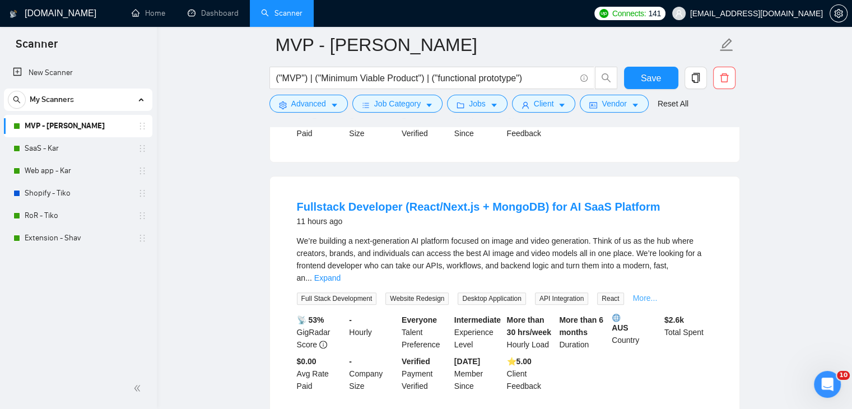
click at [641, 293] on link "More..." at bounding box center [645, 297] width 25 height 9
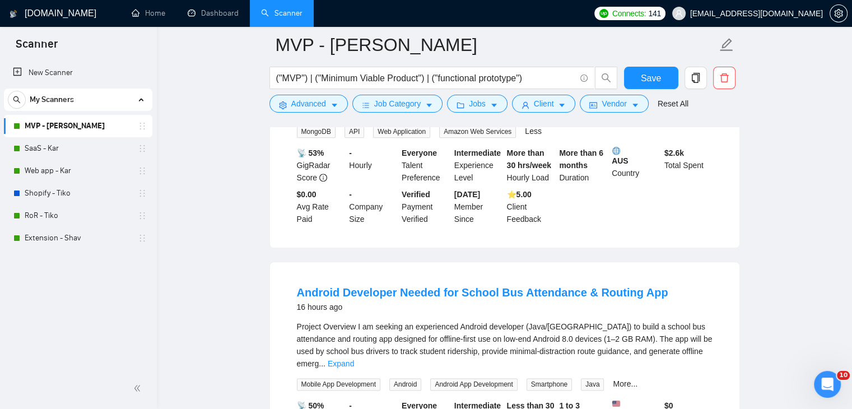
scroll to position [1344, 0]
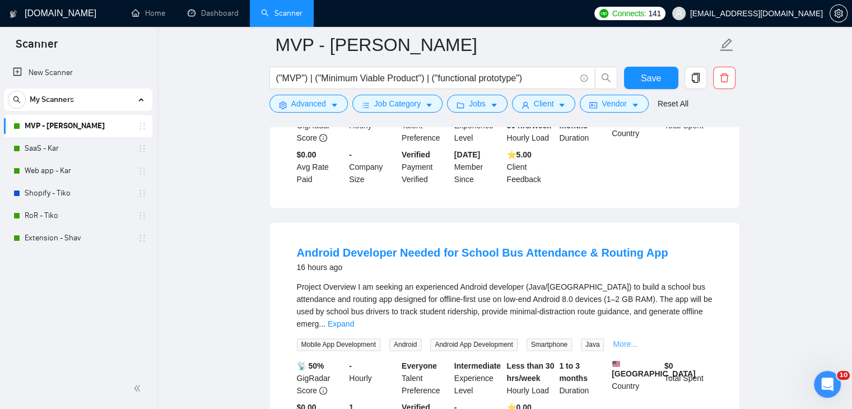
click at [626, 339] on link "More..." at bounding box center [625, 343] width 25 height 9
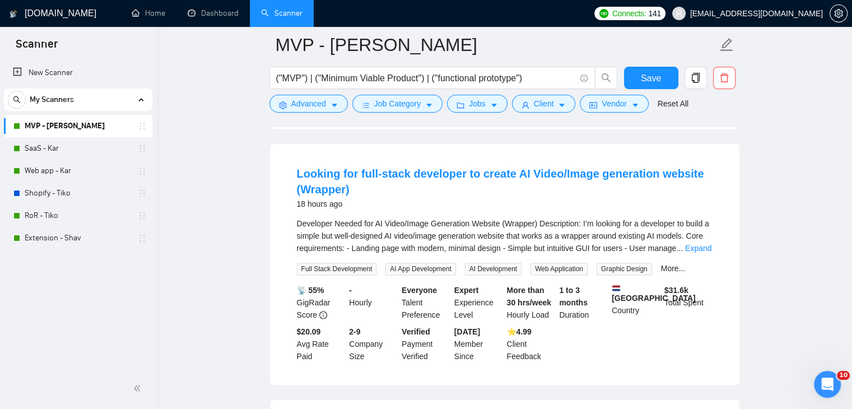
scroll to position [1680, 0]
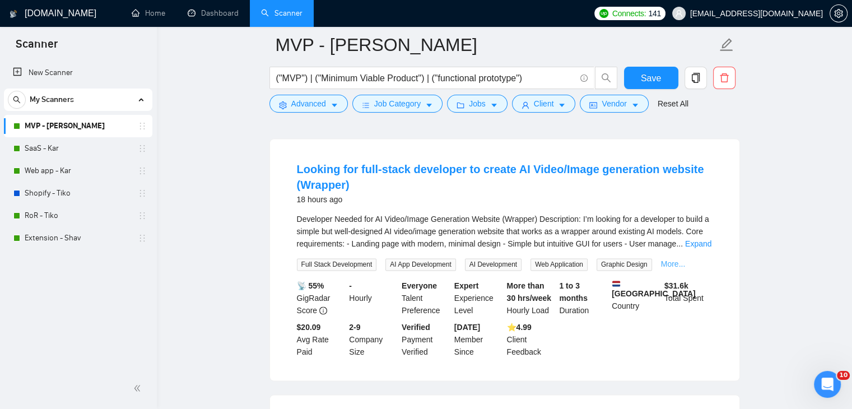
click at [670, 259] on link "More..." at bounding box center [673, 263] width 25 height 9
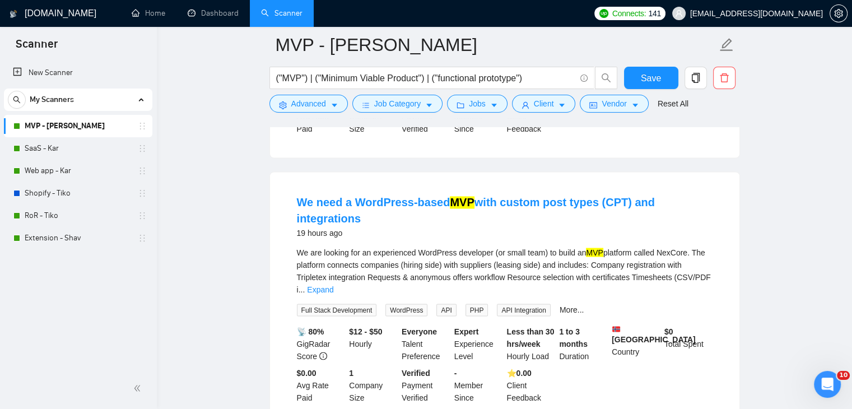
scroll to position [1904, 0]
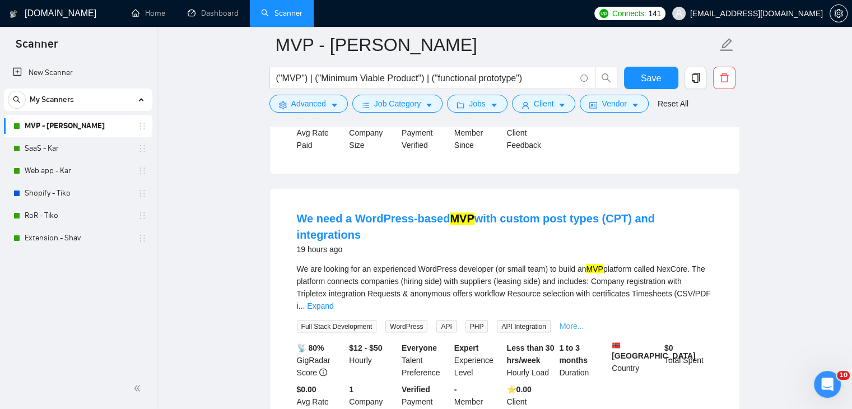
click at [563, 321] on link "More..." at bounding box center [572, 325] width 25 height 9
